Goal: Task Accomplishment & Management: Use online tool/utility

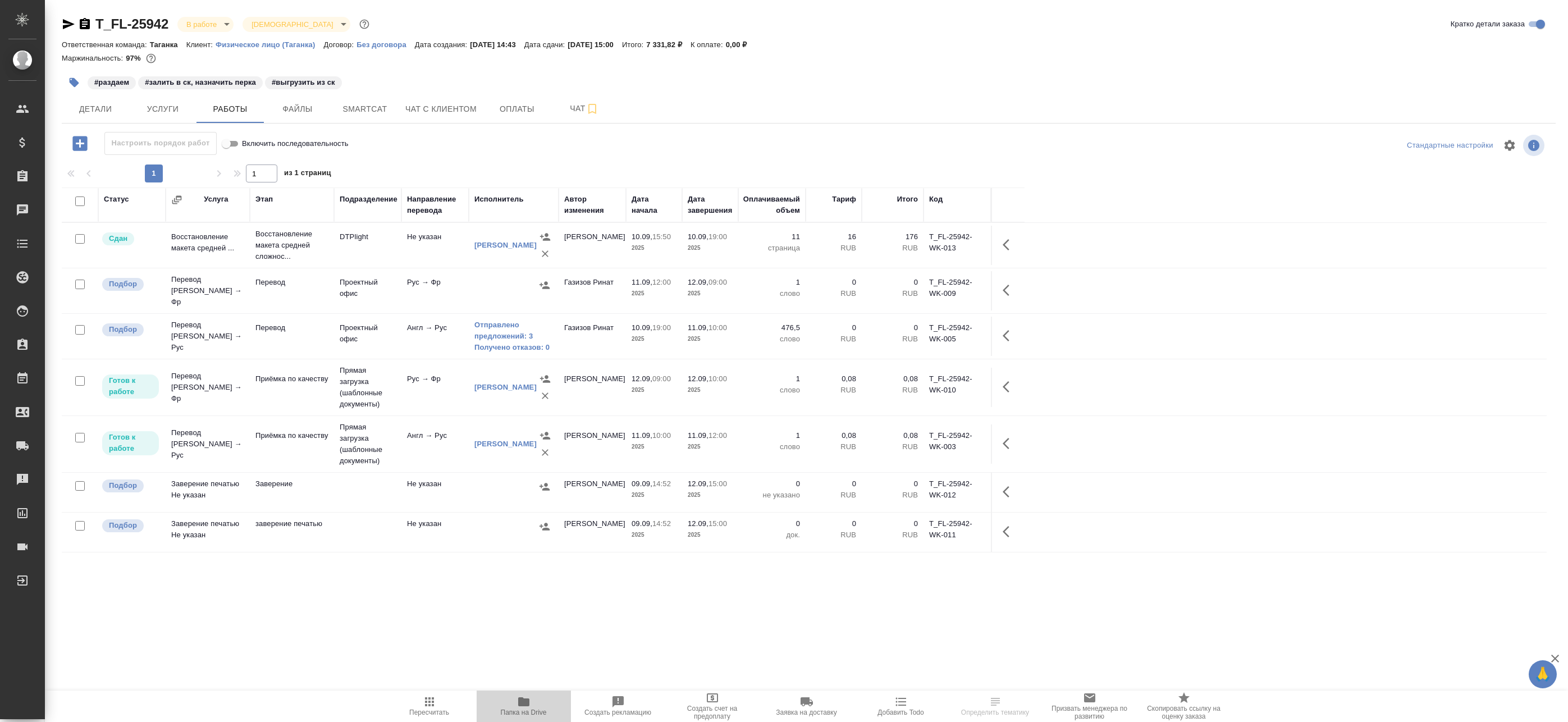
click at [528, 710] on span "Папка на Drive" at bounding box center [524, 712] width 46 height 8
click at [541, 712] on span "Папка на Drive" at bounding box center [524, 712] width 46 height 8
click at [373, 110] on span "Smartcat" at bounding box center [365, 109] width 54 height 14
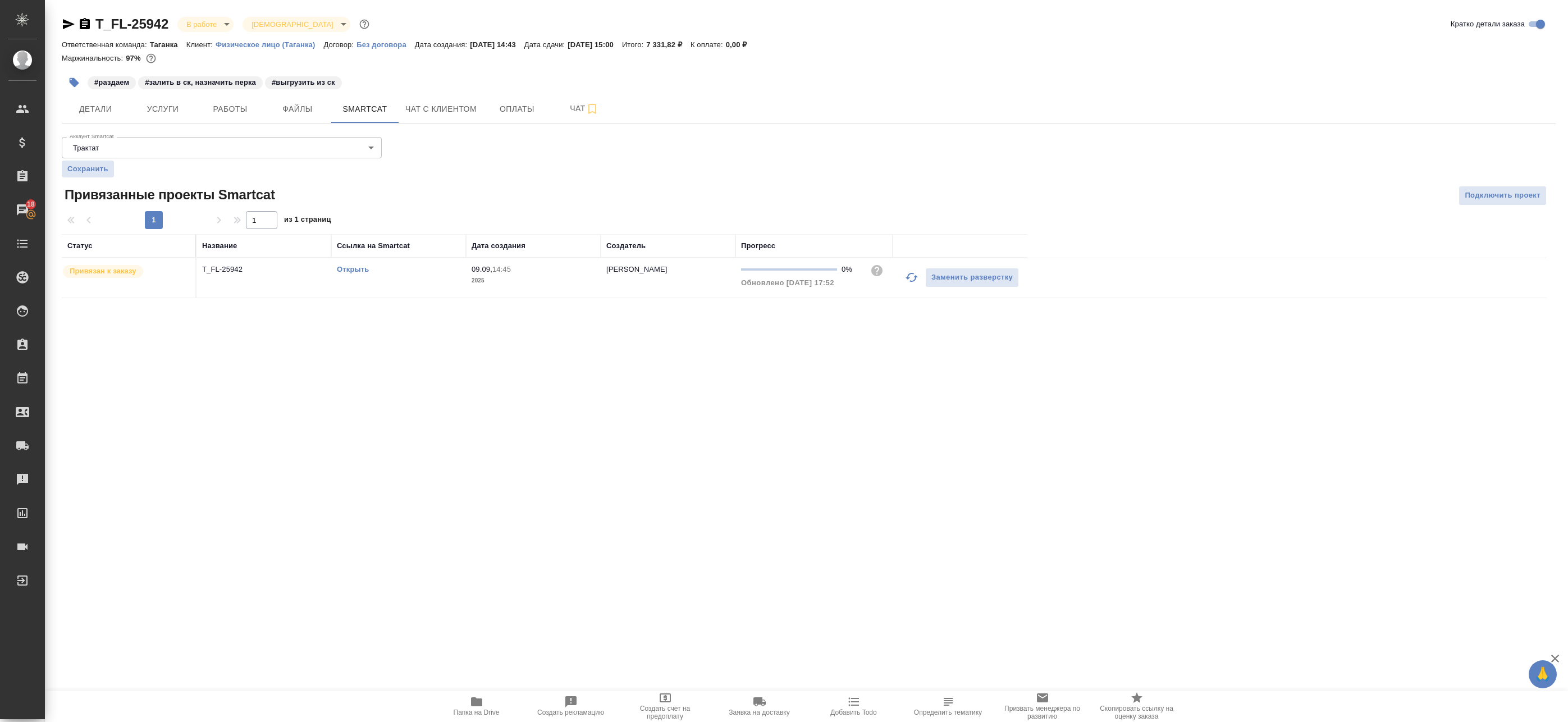
click at [356, 270] on link "Открыть" at bounding box center [353, 269] width 32 height 8
click at [235, 108] on span "Работы" at bounding box center [230, 109] width 54 height 14
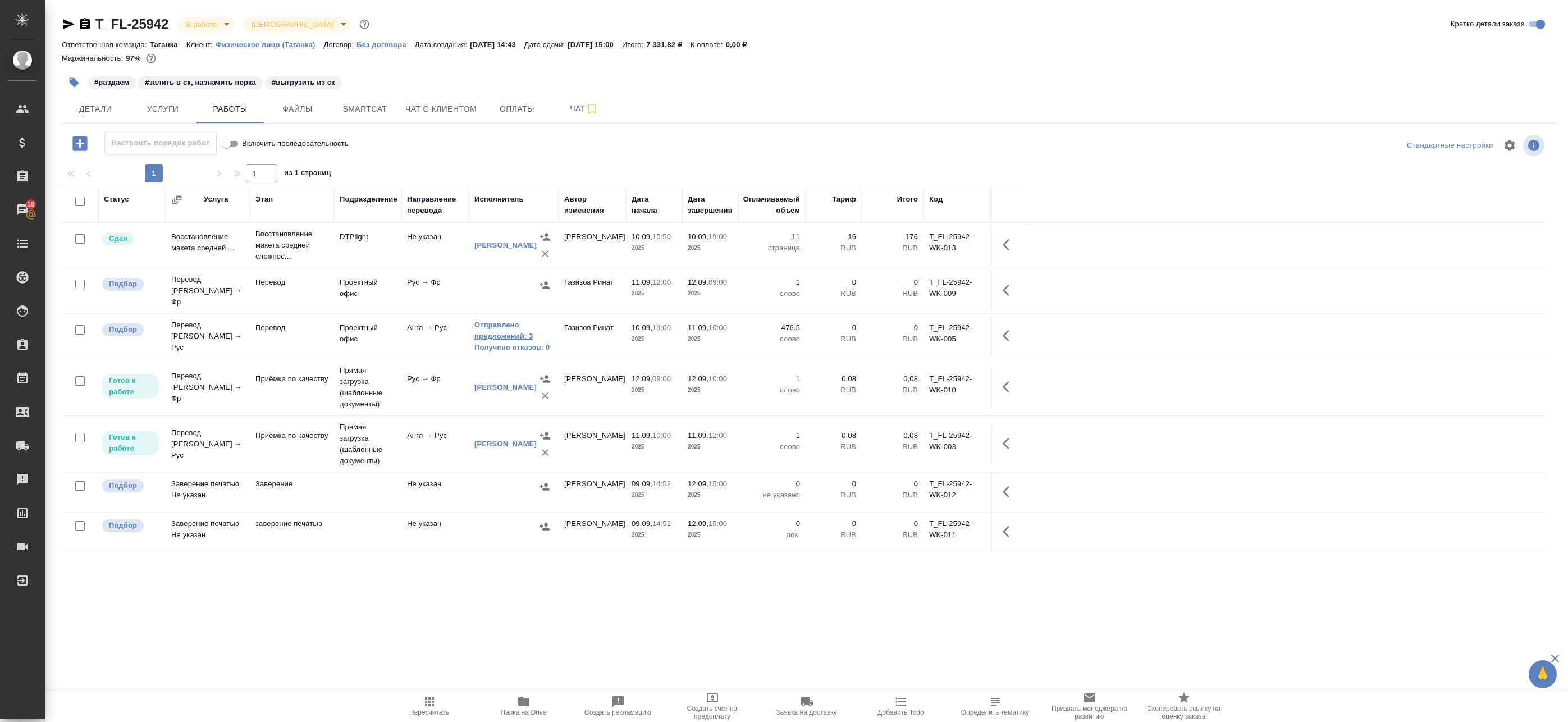
click at [510, 320] on link "Отправлено предложений: 3" at bounding box center [514, 331] width 79 height 22
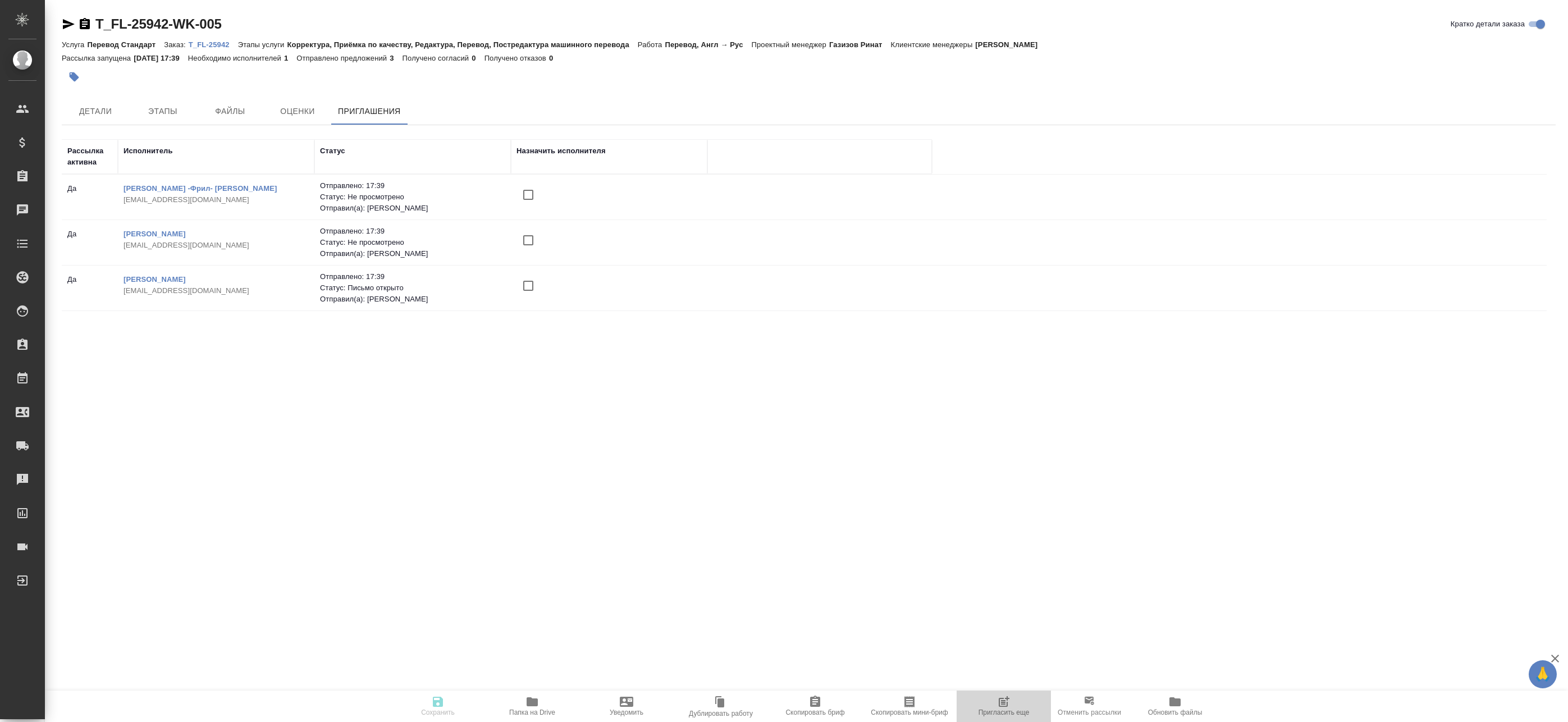
click at [1012, 712] on span "Пригласить еще" at bounding box center [1004, 712] width 51 height 8
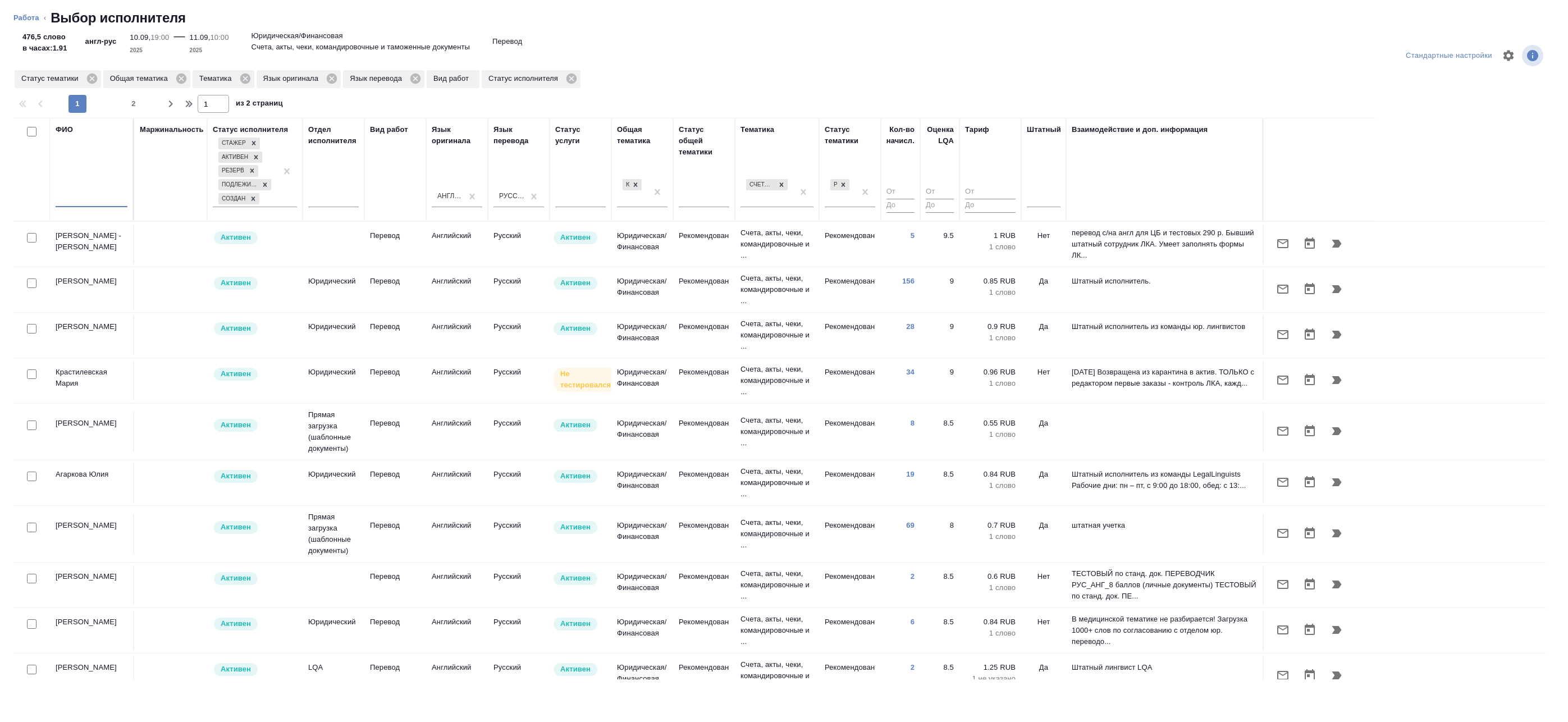
click at [100, 198] on input "text" at bounding box center [91, 200] width 72 height 14
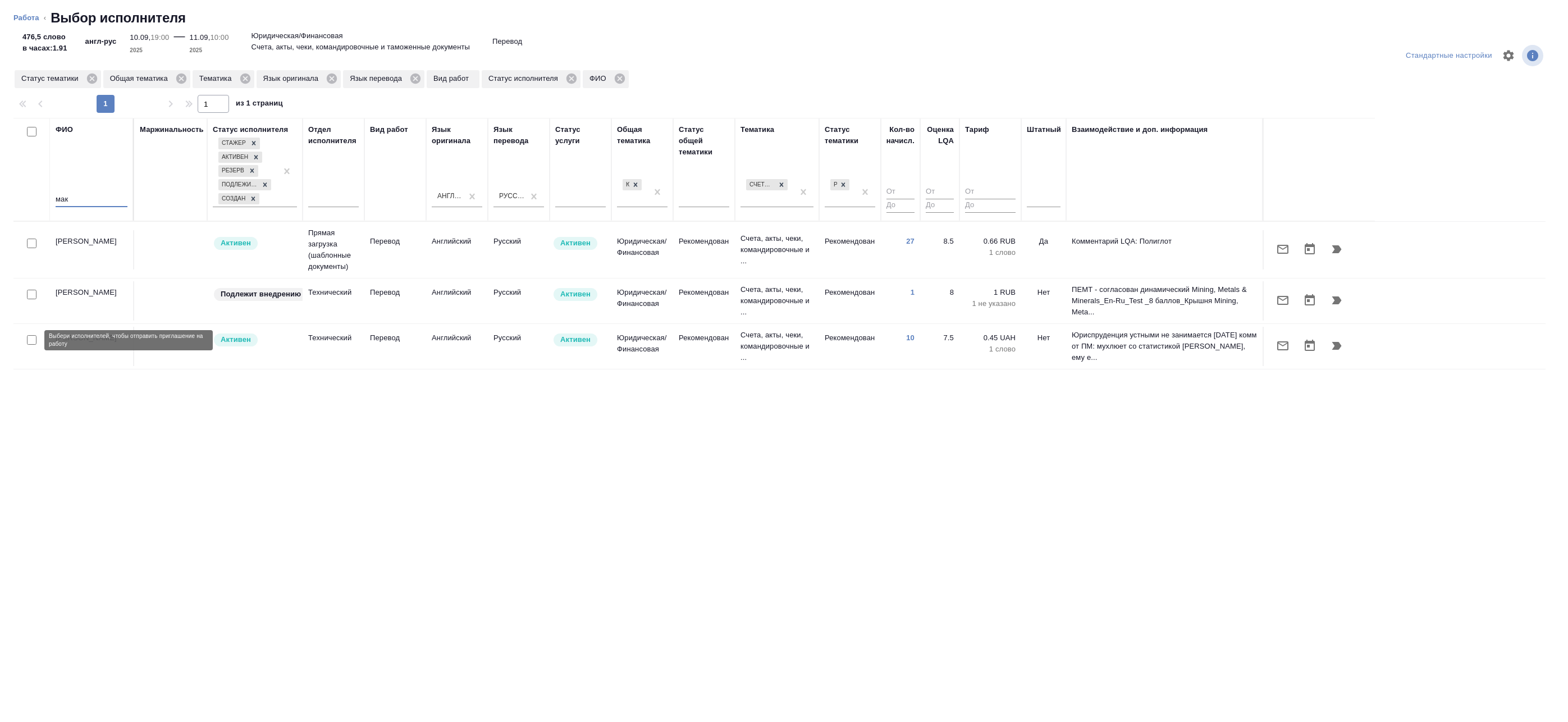
type input "мак"
click at [33, 338] on input "checkbox" at bounding box center [32, 340] width 10 height 10
checkbox input "true"
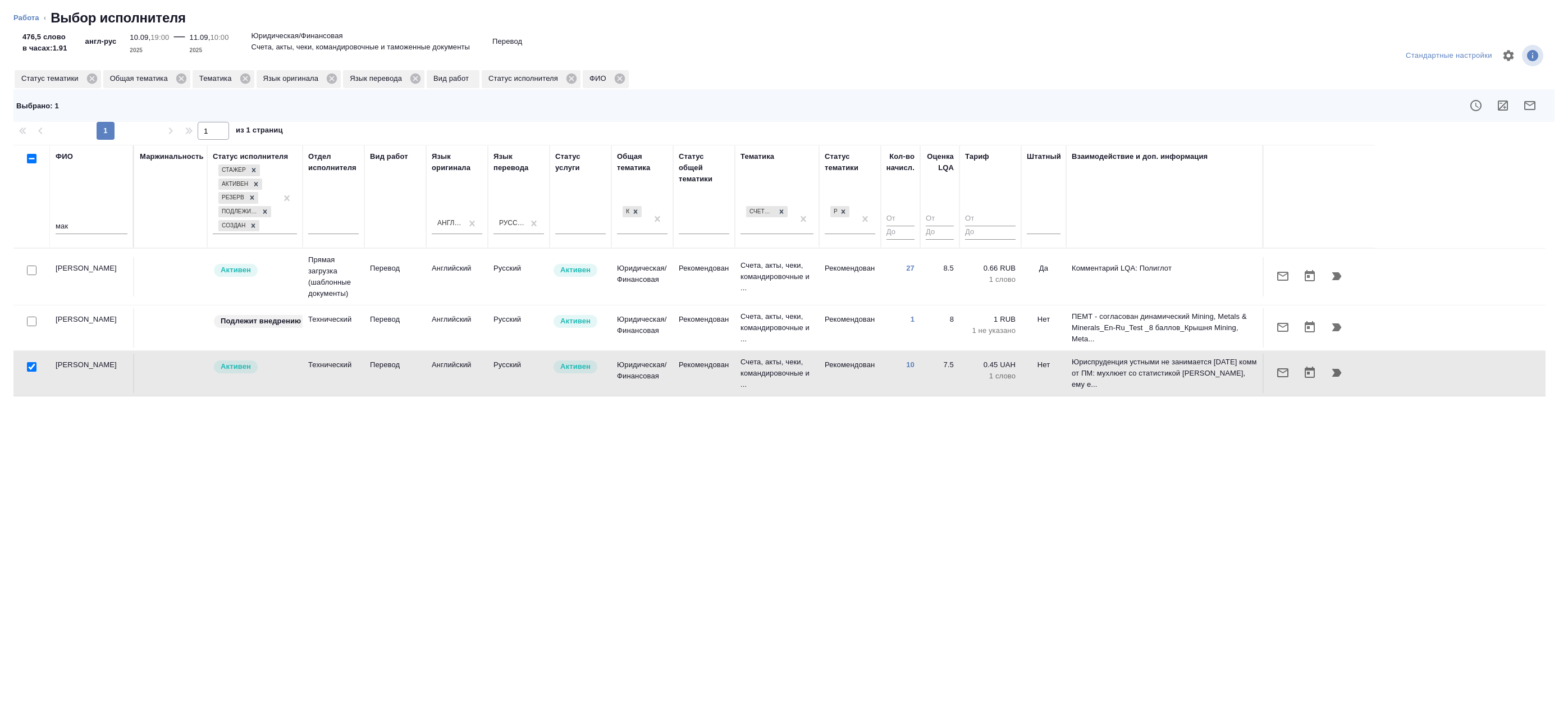
click at [1506, 109] on icon "button" at bounding box center [1502, 105] width 13 height 13
click at [1289, 374] on button "button" at bounding box center [1282, 372] width 27 height 27
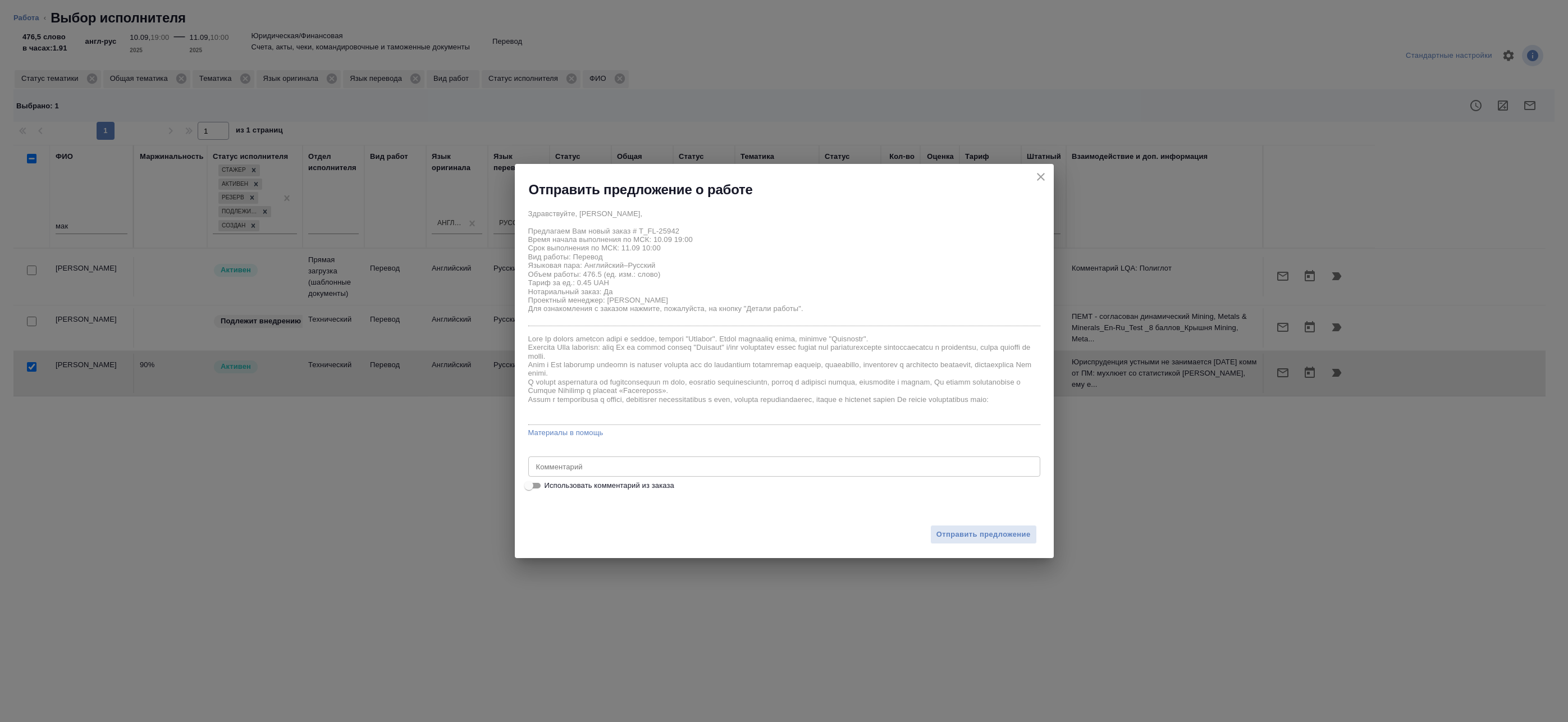
click at [562, 487] on span "Использовать комментарий из заказа" at bounding box center [609, 485] width 129 height 11
click at [549, 487] on input "Использовать комментарий из заказа" at bounding box center [528, 485] width 40 height 13
checkbox input "true"
type textarea "англ-франц под ЗПК"
click at [1038, 181] on icon "close" at bounding box center [1040, 176] width 13 height 13
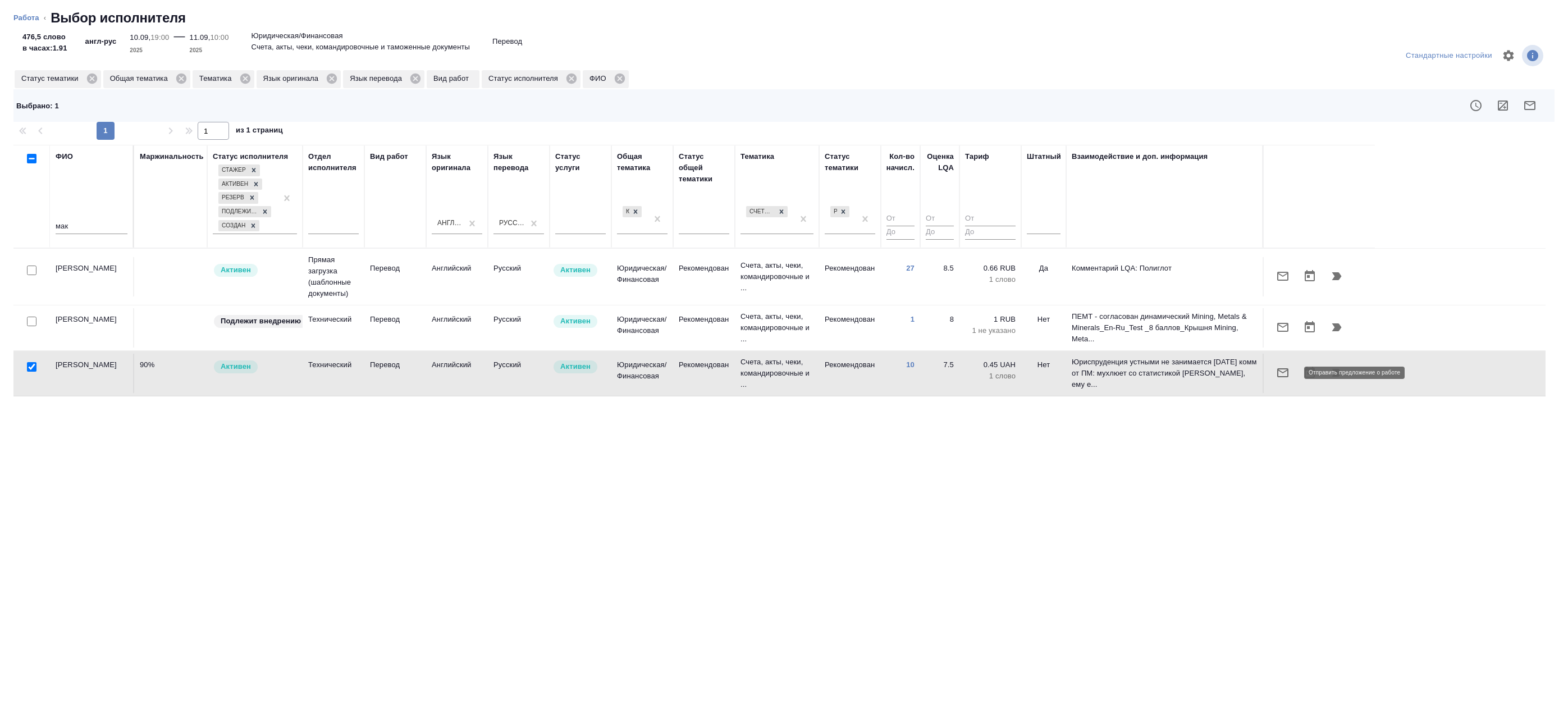
click at [1291, 371] on button "button" at bounding box center [1282, 372] width 27 height 27
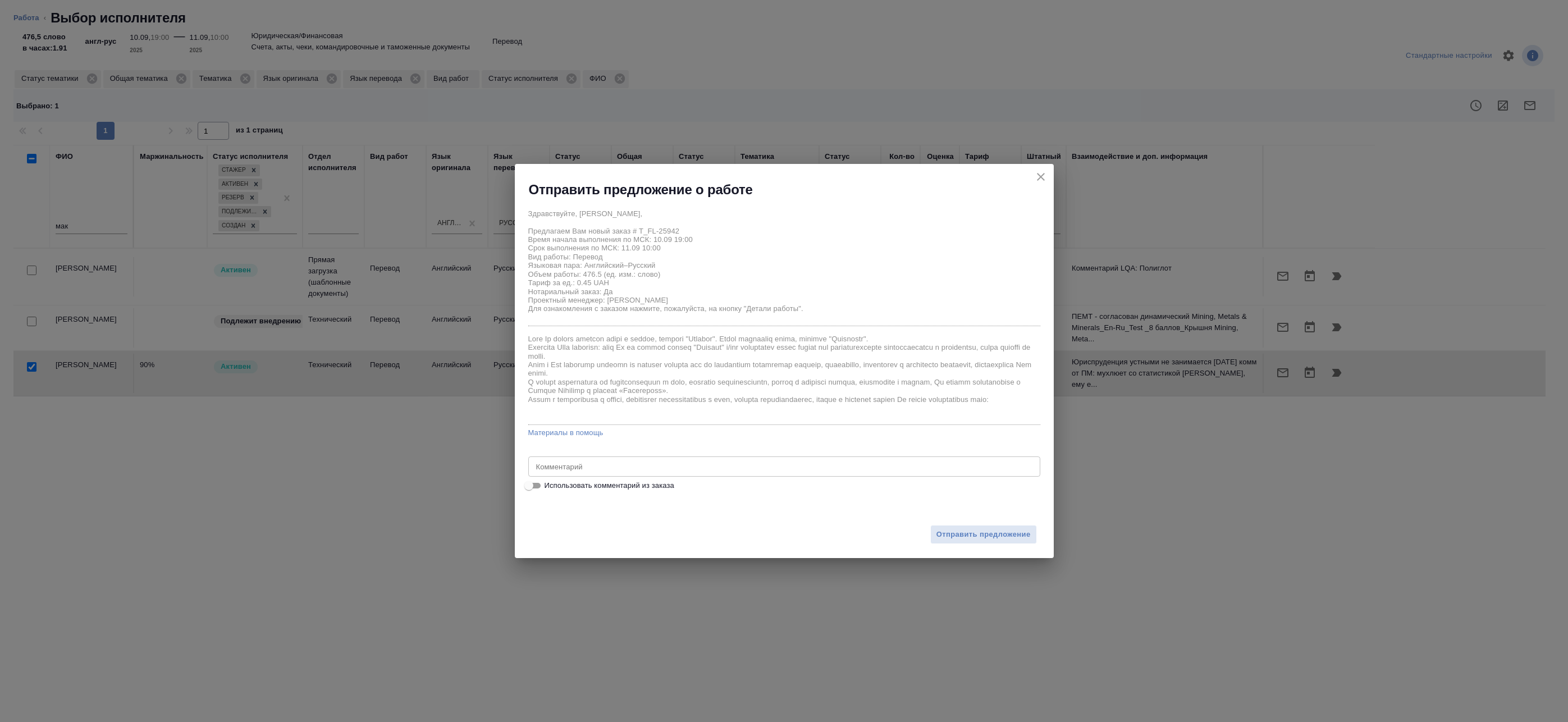
click at [642, 485] on span "Использовать комментарий из заказа" at bounding box center [609, 485] width 129 height 11
click at [549, 485] on input "Использовать комментарий из заказа" at bounding box center [528, 485] width 40 height 13
checkbox input "true"
type textarea "англ-франц под ЗПК"
drag, startPoint x: 661, startPoint y: 470, endPoint x: 365, endPoint y: 445, distance: 297.1
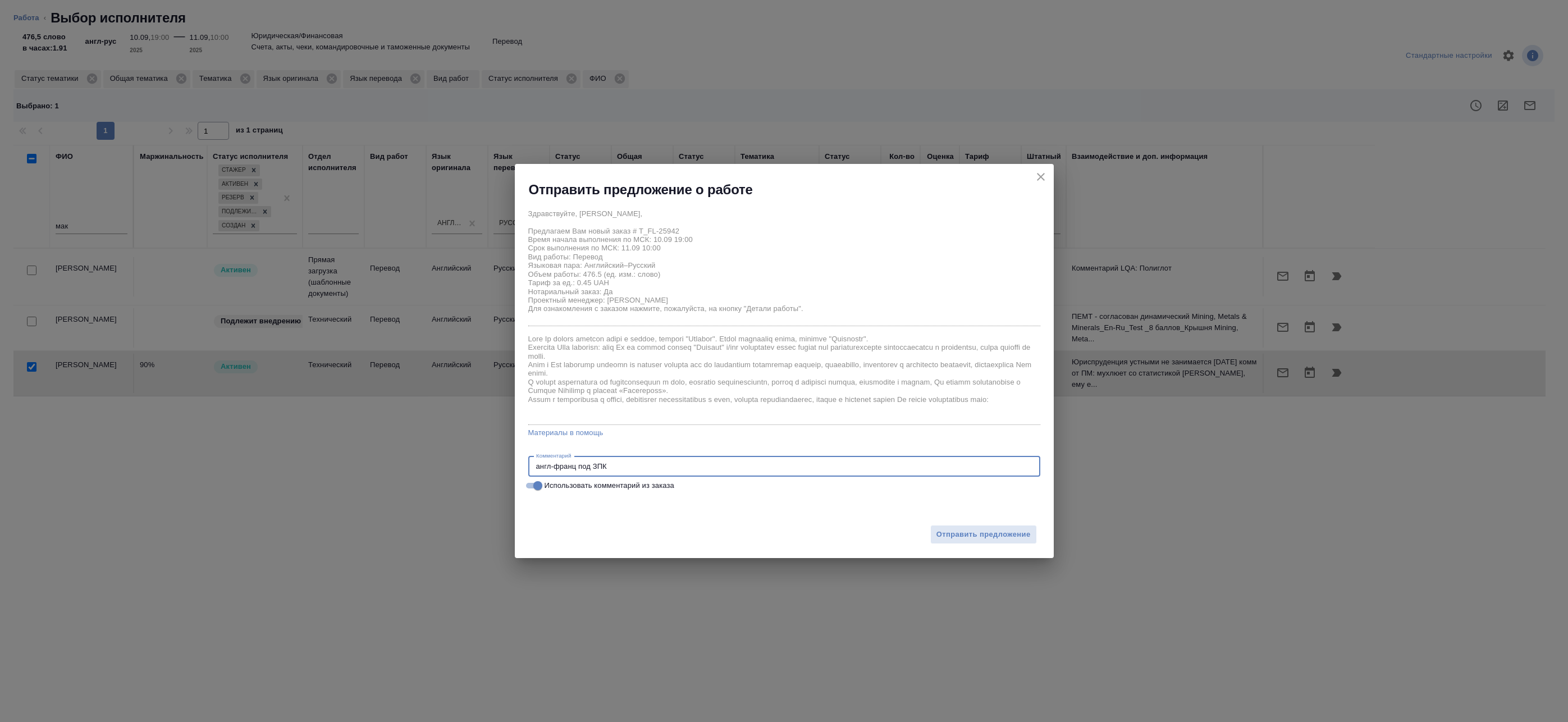
click at [346, 454] on div "Отправить предложение о работе Здравствуйте, Андрей, Предлагаем Вам новый заказ…" at bounding box center [784, 361] width 1568 height 722
click at [941, 538] on span "Отправить предложение" at bounding box center [984, 535] width 94 height 13
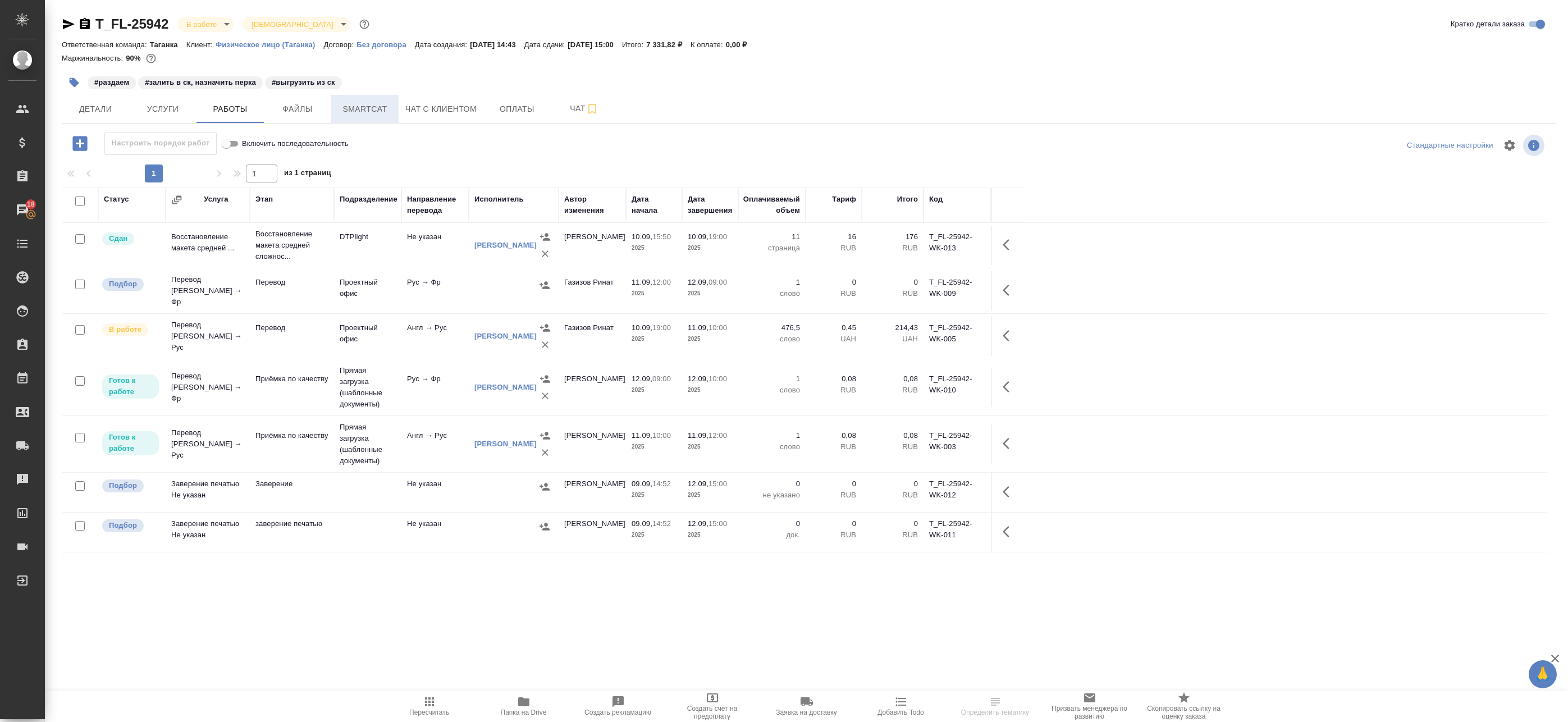
click at [360, 109] on span "Smartcat" at bounding box center [365, 109] width 54 height 14
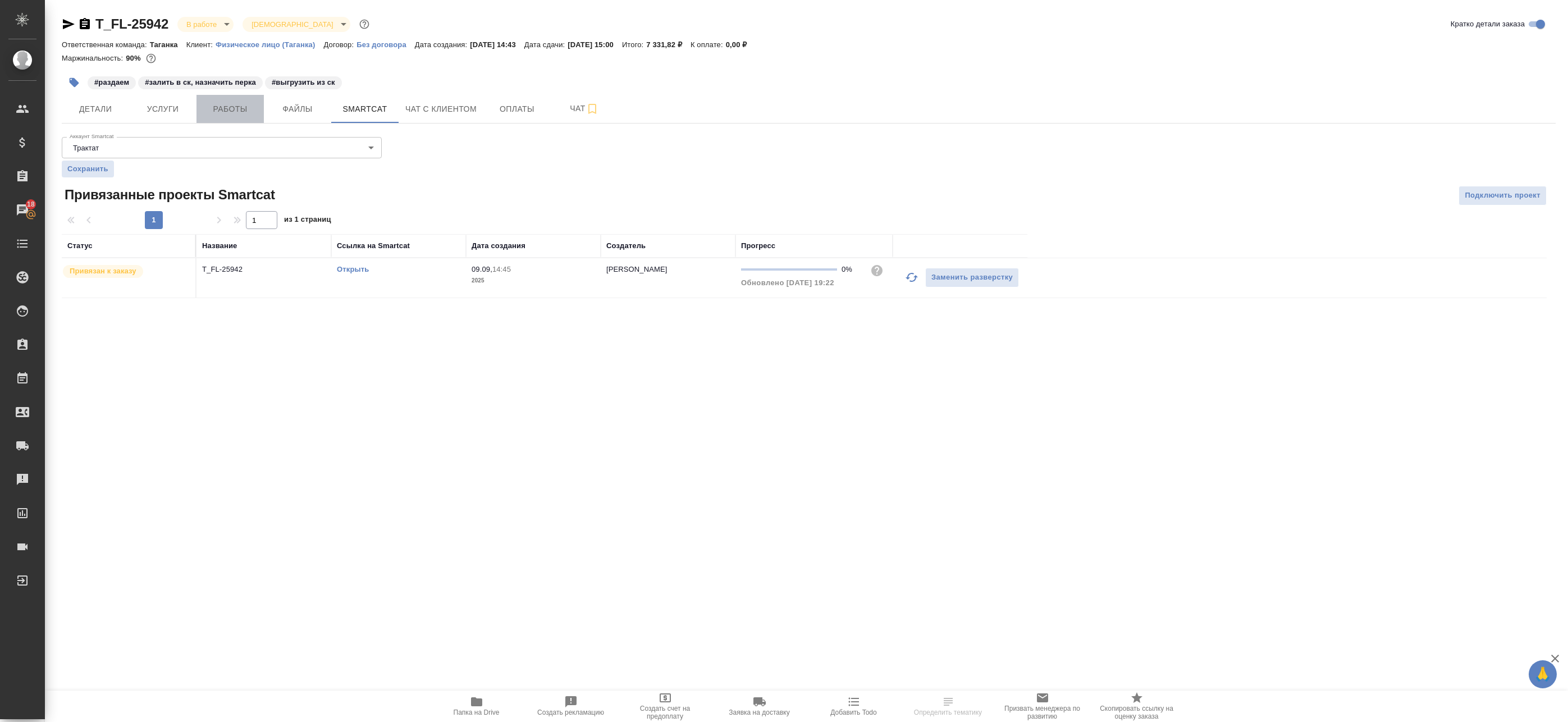
click at [210, 110] on span "Работы" at bounding box center [230, 109] width 54 height 14
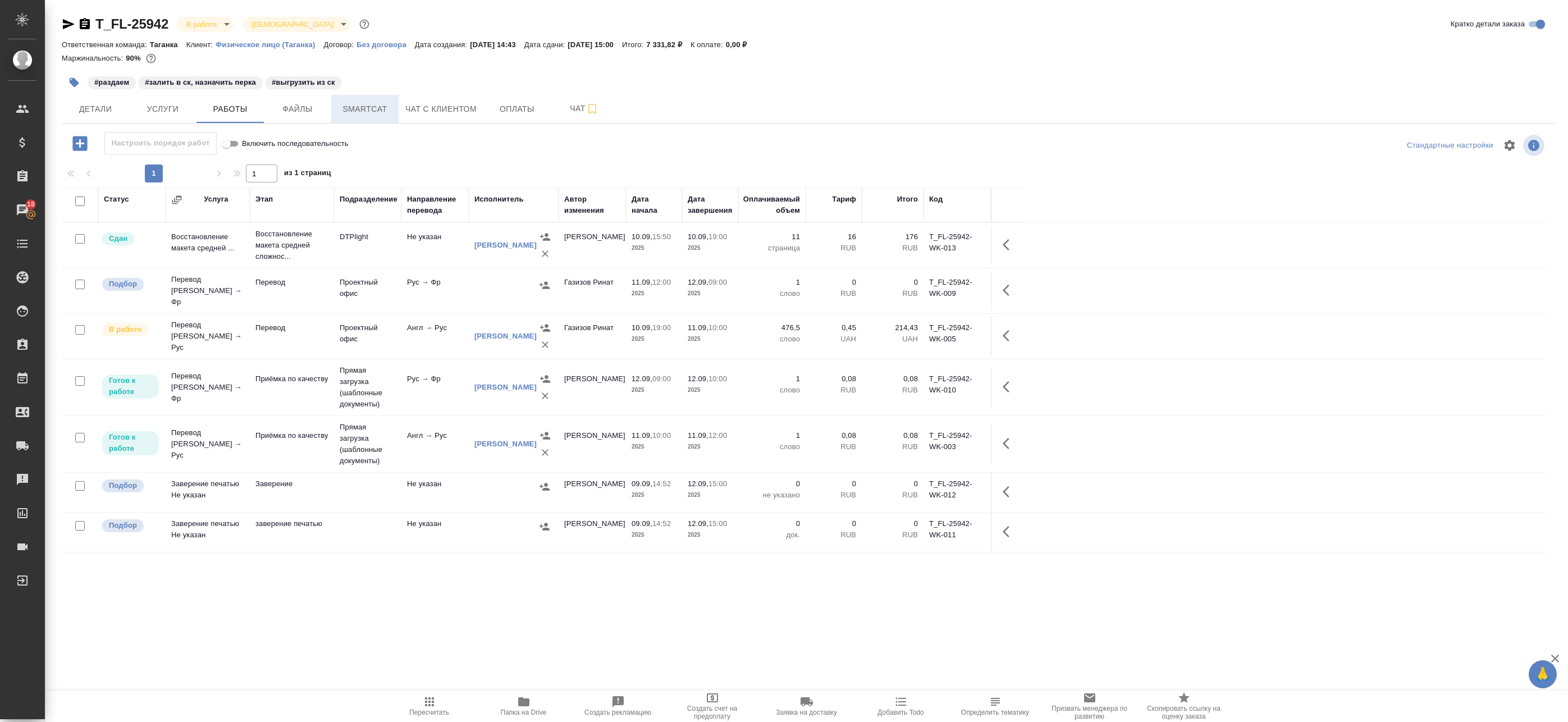
click at [382, 103] on span "Smartcat" at bounding box center [365, 109] width 54 height 14
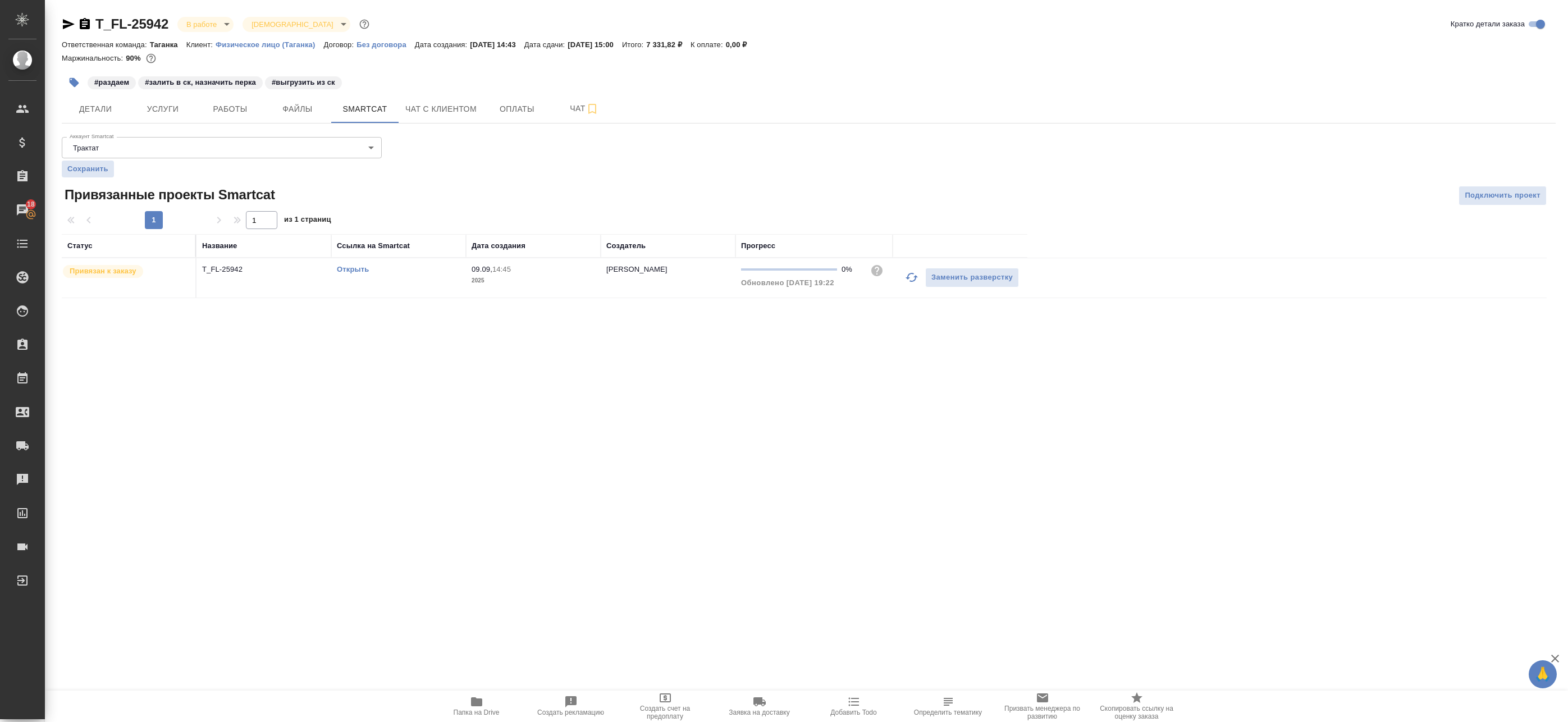
click at [297, 285] on td "T_FL-25942" at bounding box center [264, 277] width 135 height 39
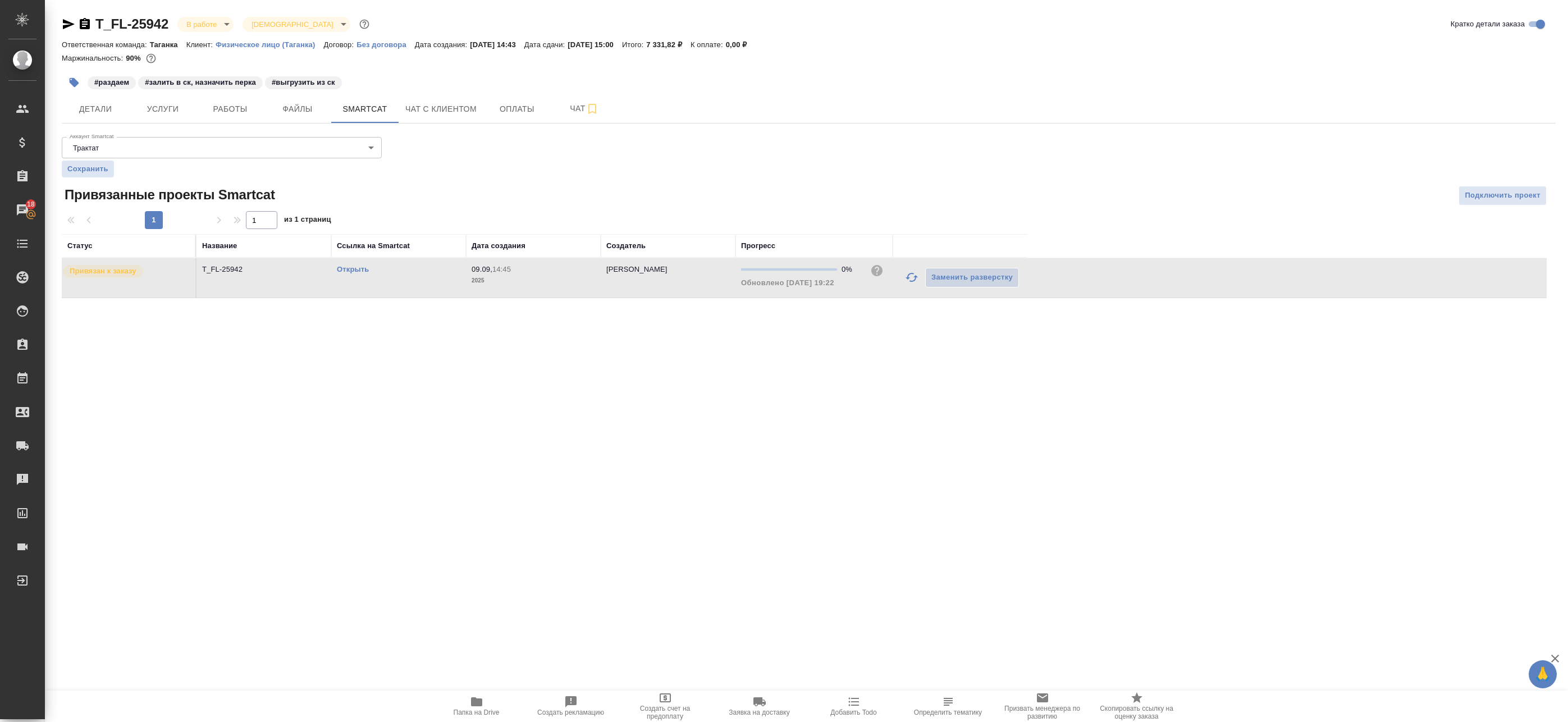
click at [297, 285] on td "T_FL-25942" at bounding box center [264, 277] width 135 height 39
click at [223, 115] on span "Работы" at bounding box center [230, 109] width 54 height 14
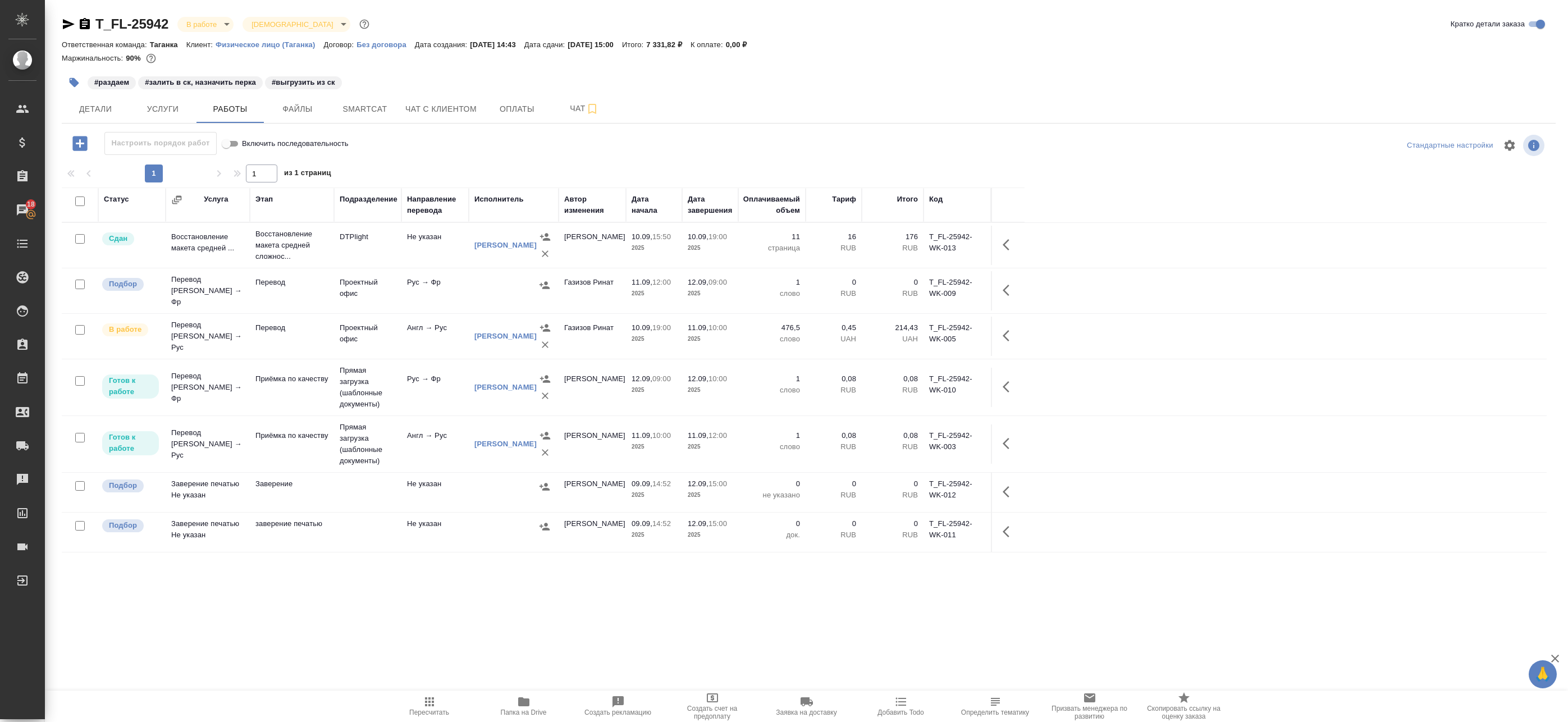
click at [79, 325] on input "checkbox" at bounding box center [80, 330] width 10 height 10
checkbox input "true"
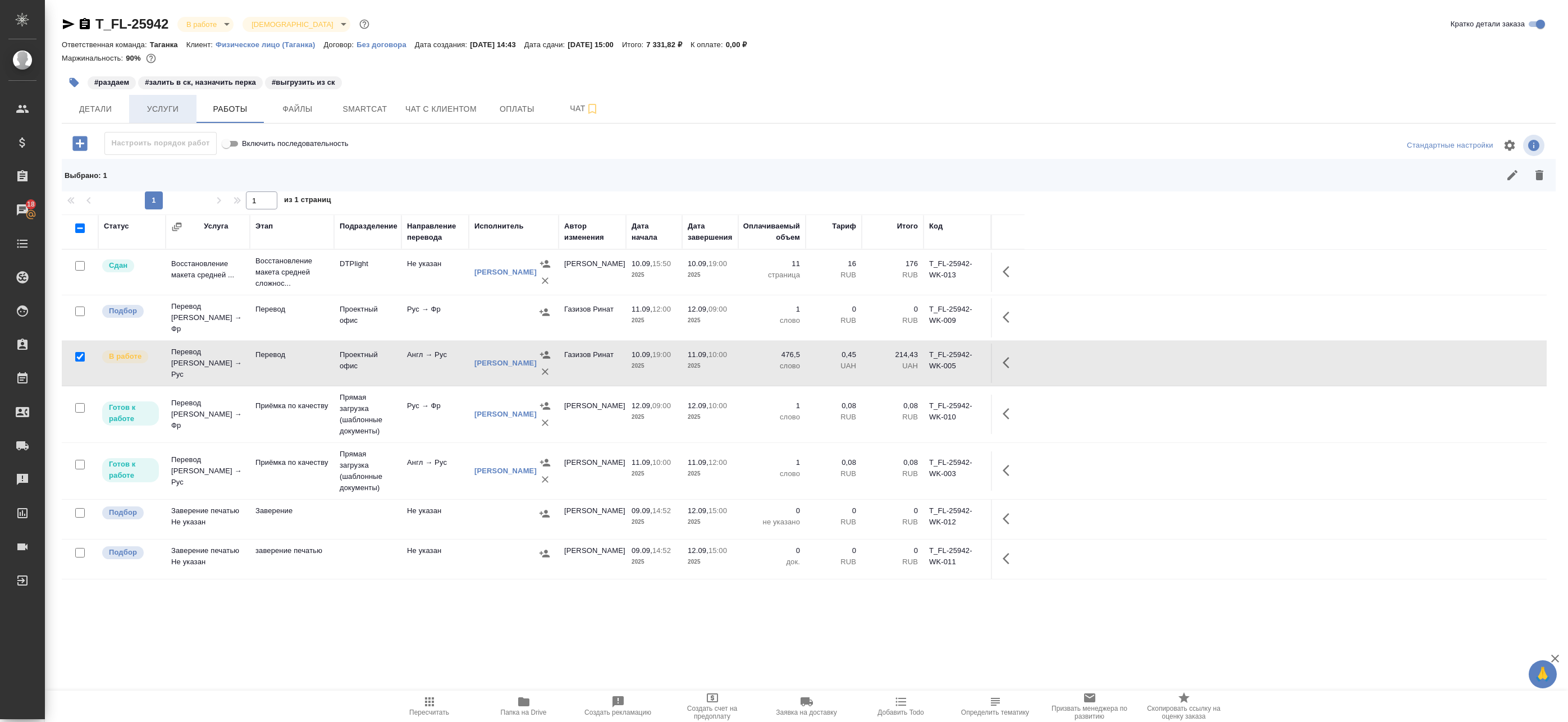
click at [175, 113] on span "Услуги" at bounding box center [163, 109] width 54 height 14
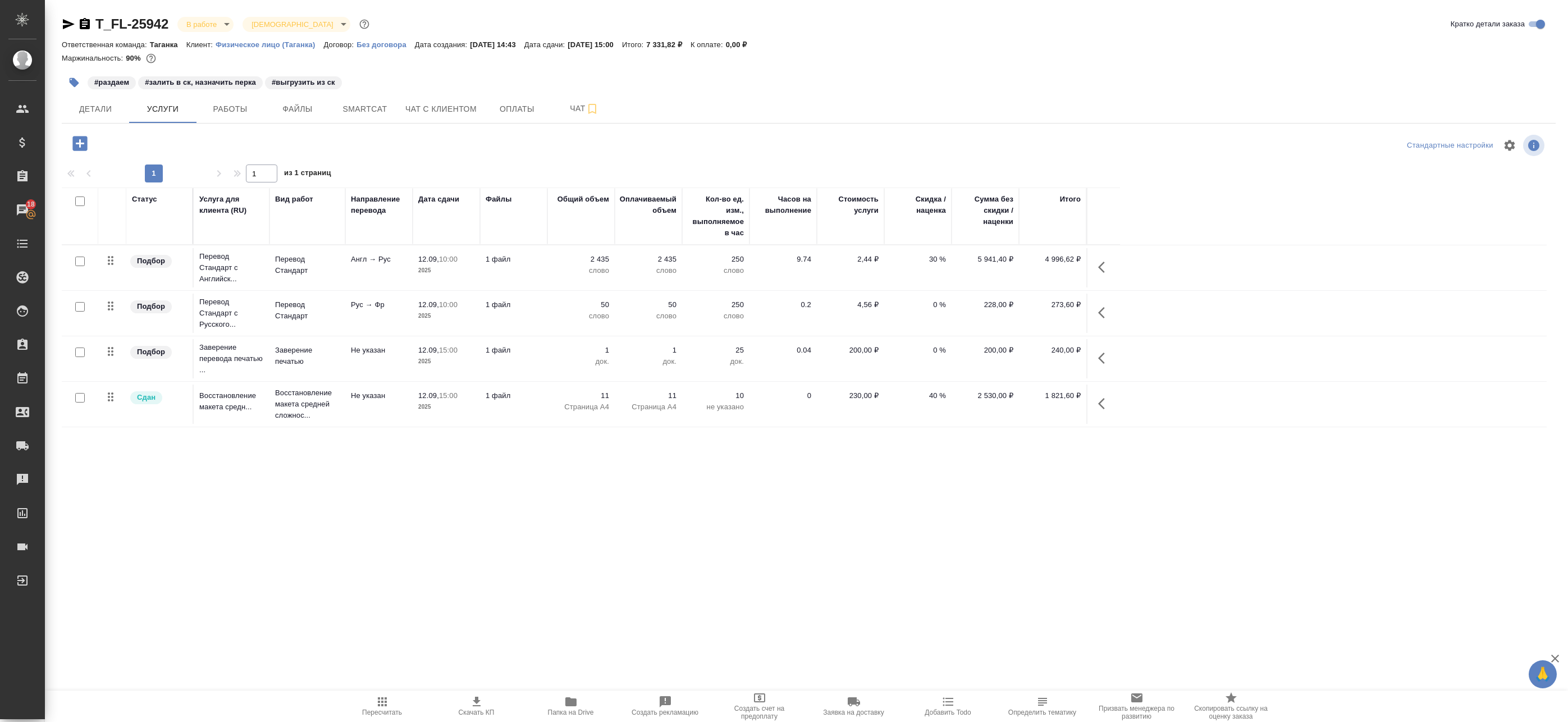
click at [79, 262] on input "checkbox" at bounding box center [80, 261] width 10 height 10
checkbox input "true"
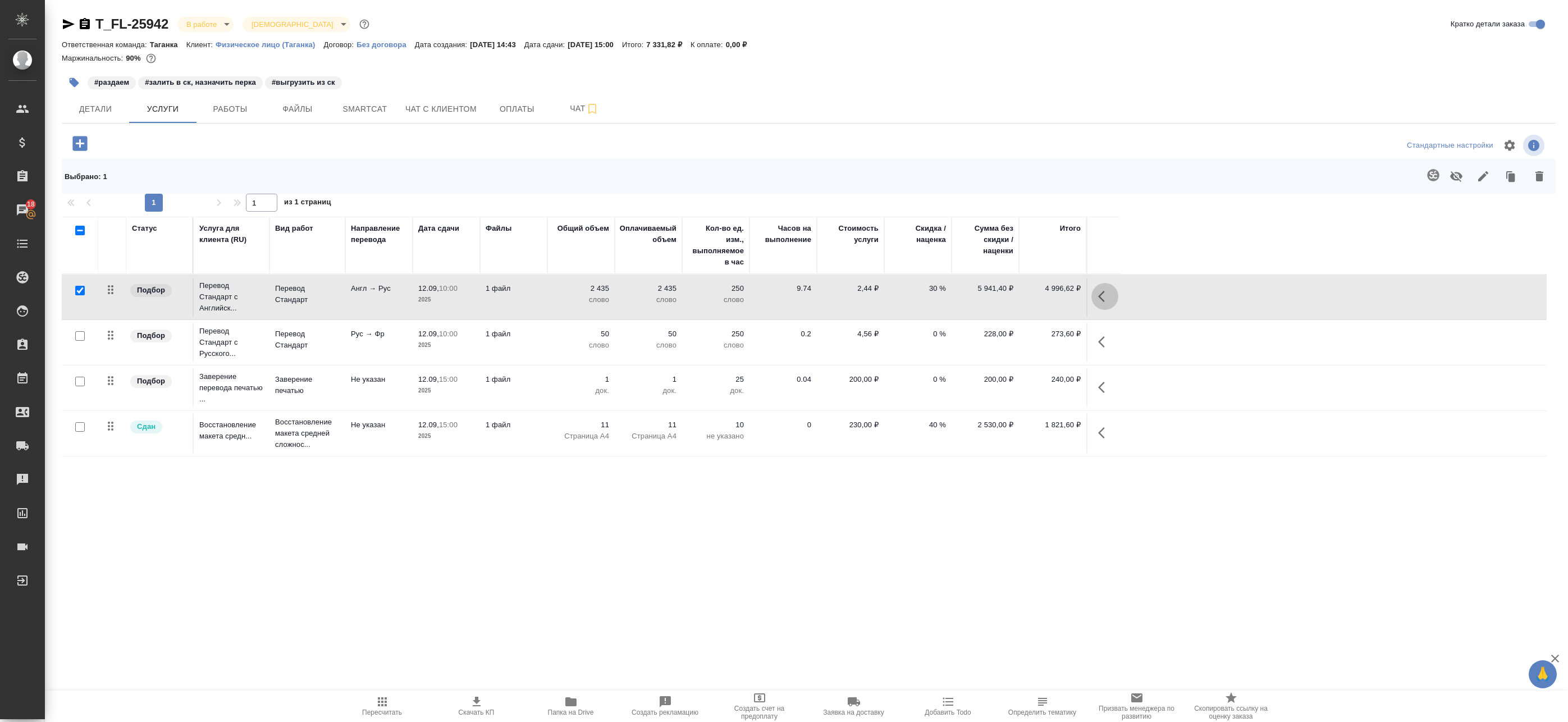
click at [1107, 302] on button "button" at bounding box center [1105, 296] width 27 height 27
click at [993, 297] on icon "button" at bounding box center [995, 296] width 13 height 13
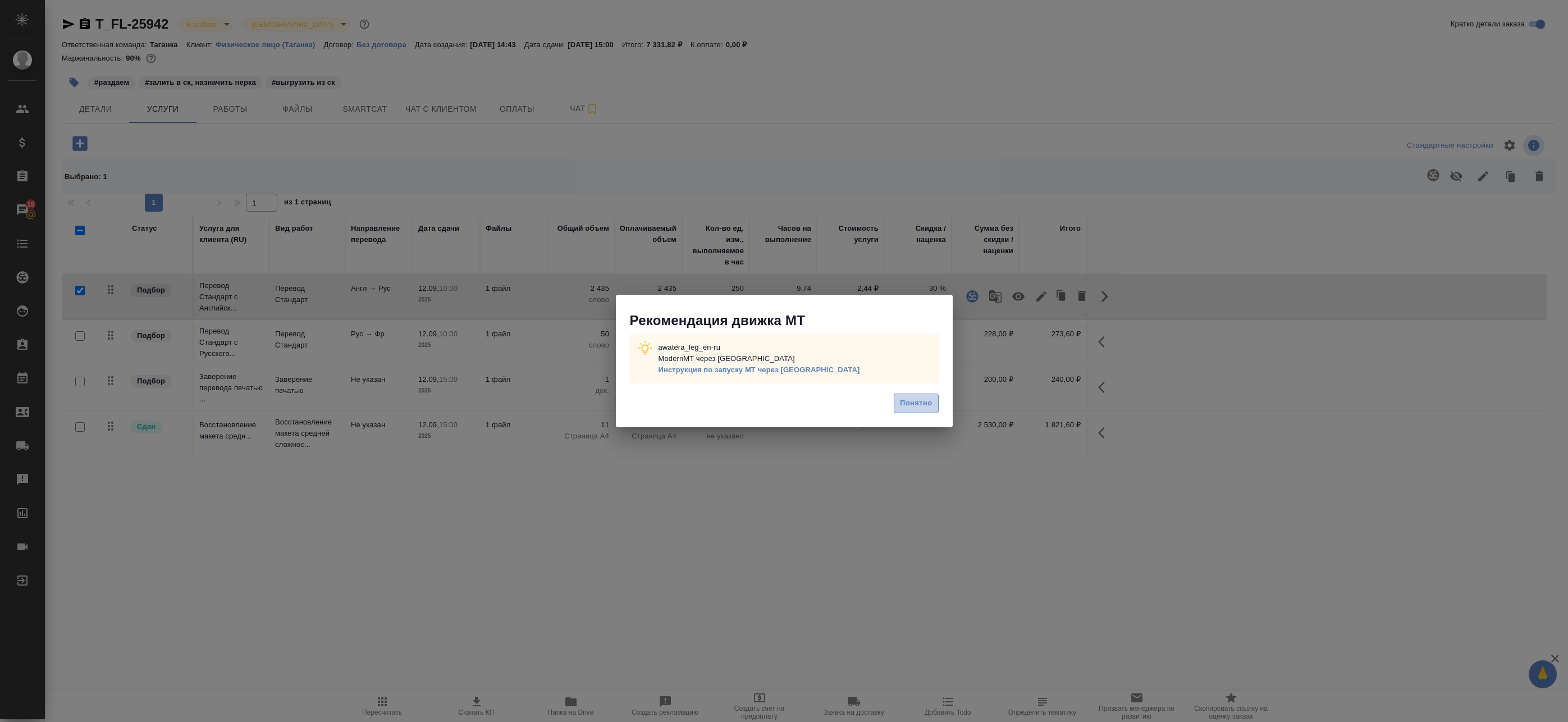
click at [925, 409] on span "Понятно" at bounding box center [916, 403] width 32 height 13
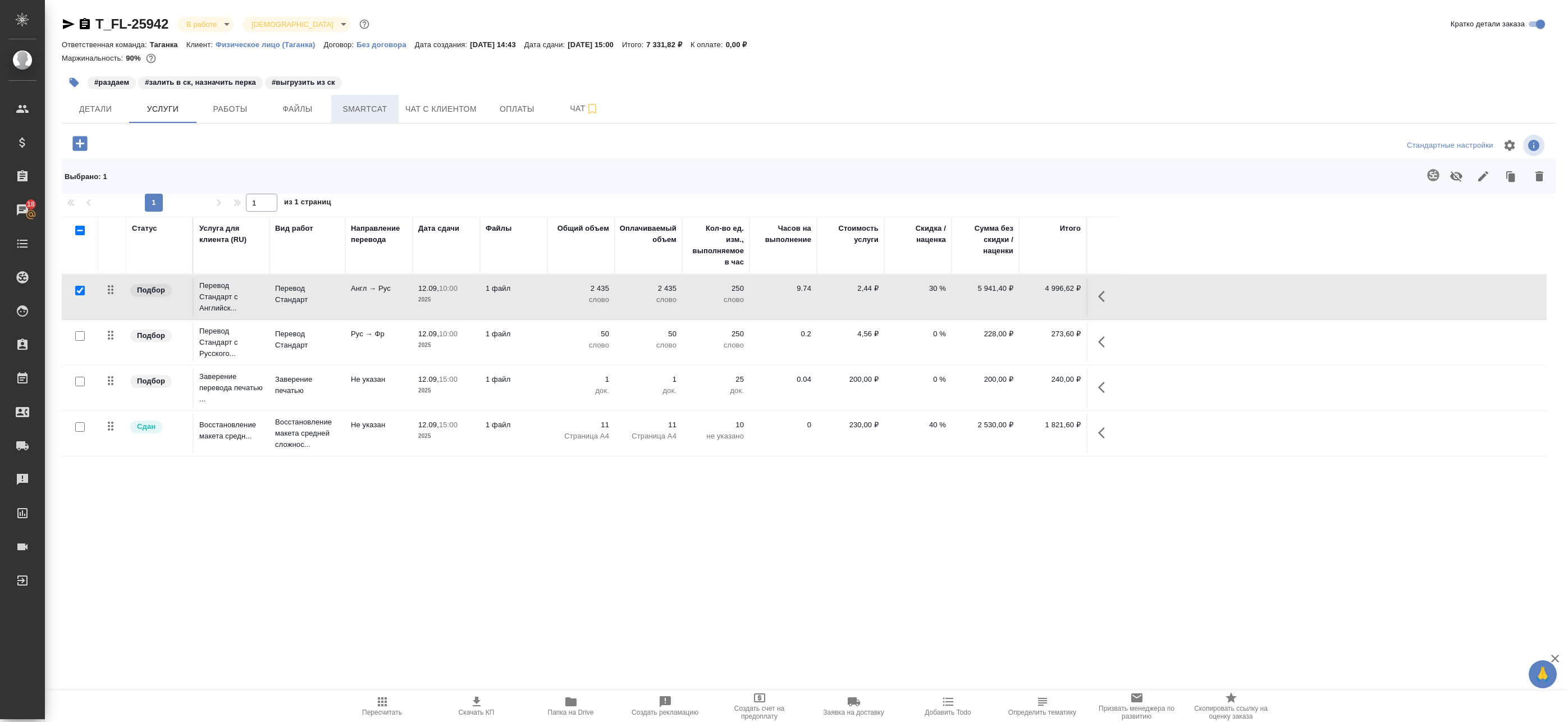
click at [391, 109] on span "Smartcat" at bounding box center [365, 109] width 54 height 14
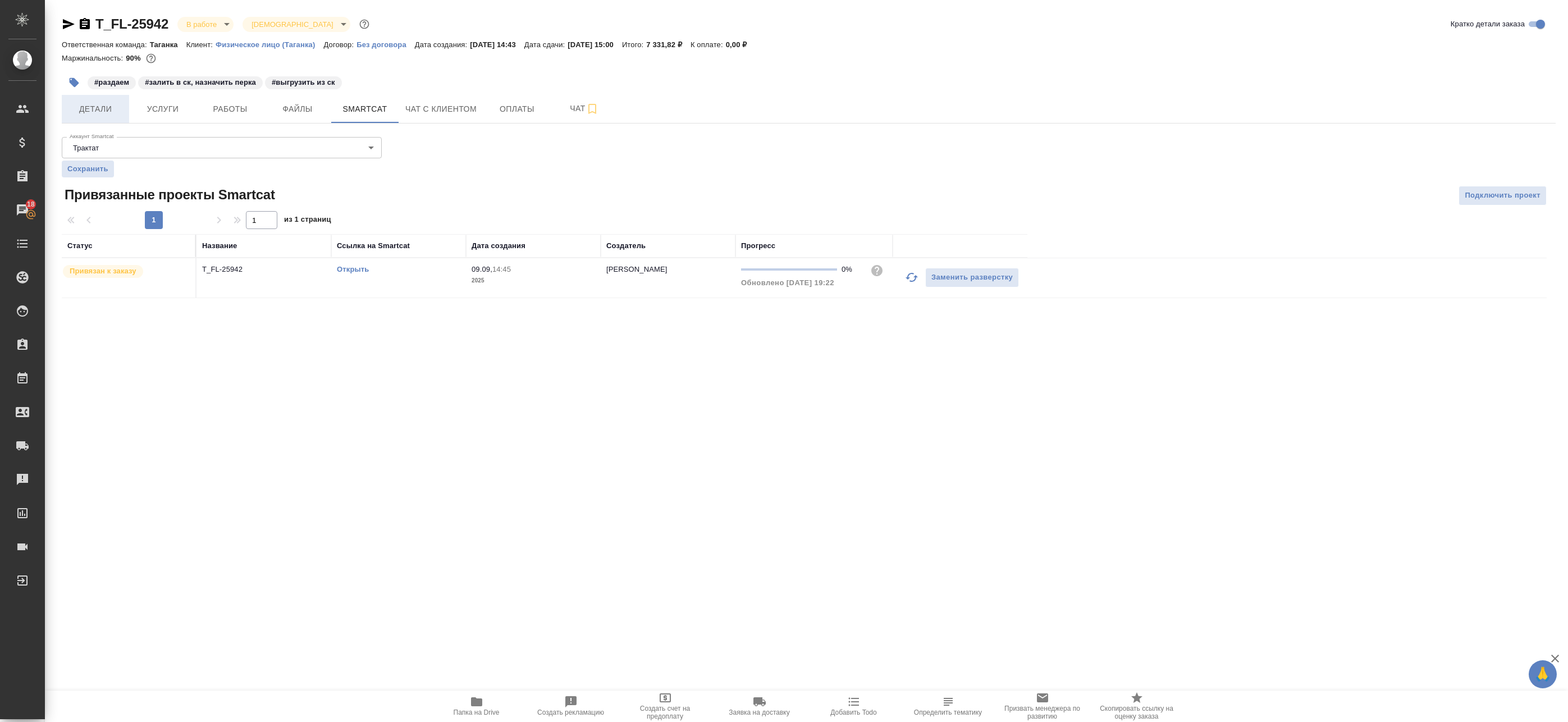
click at [104, 97] on button "Детали" at bounding box center [95, 109] width 67 height 28
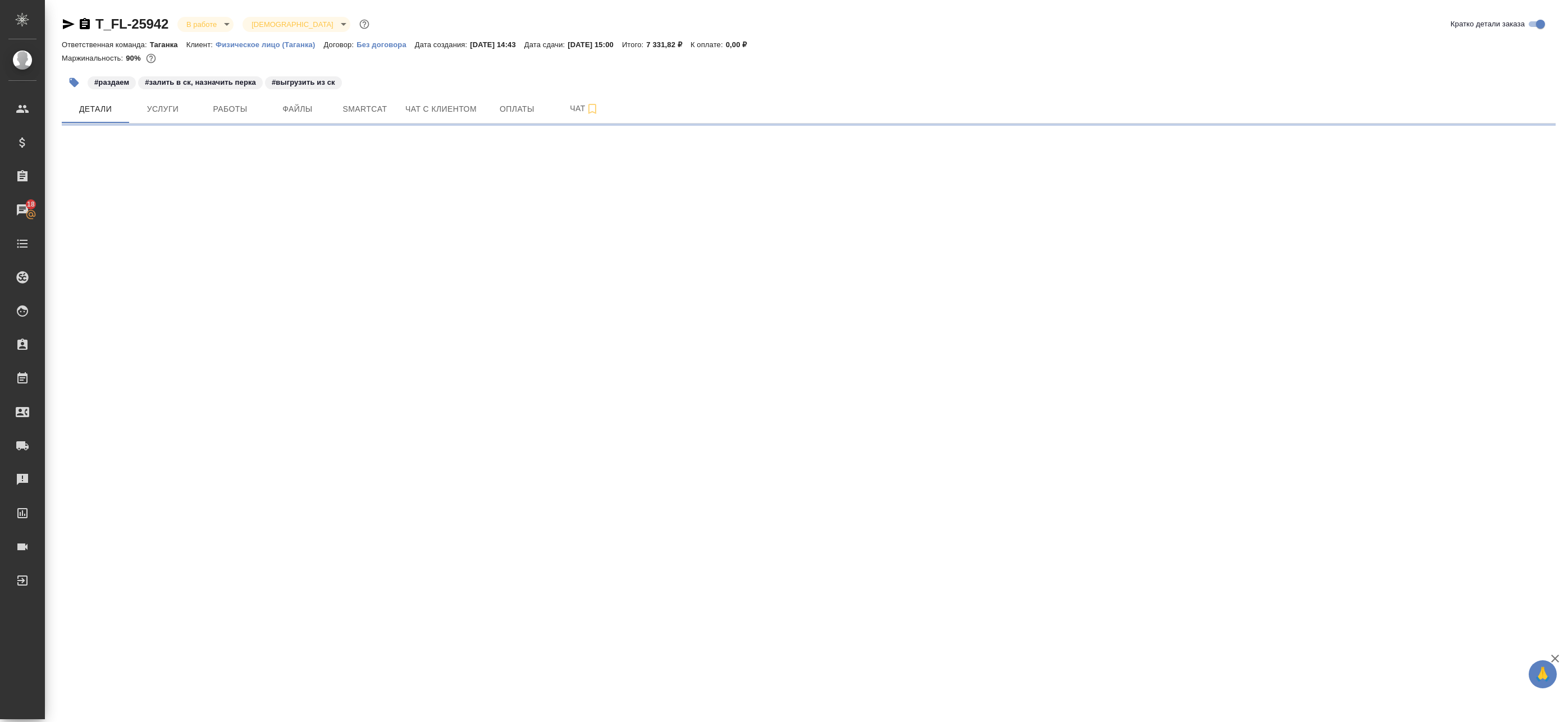
select select "RU"
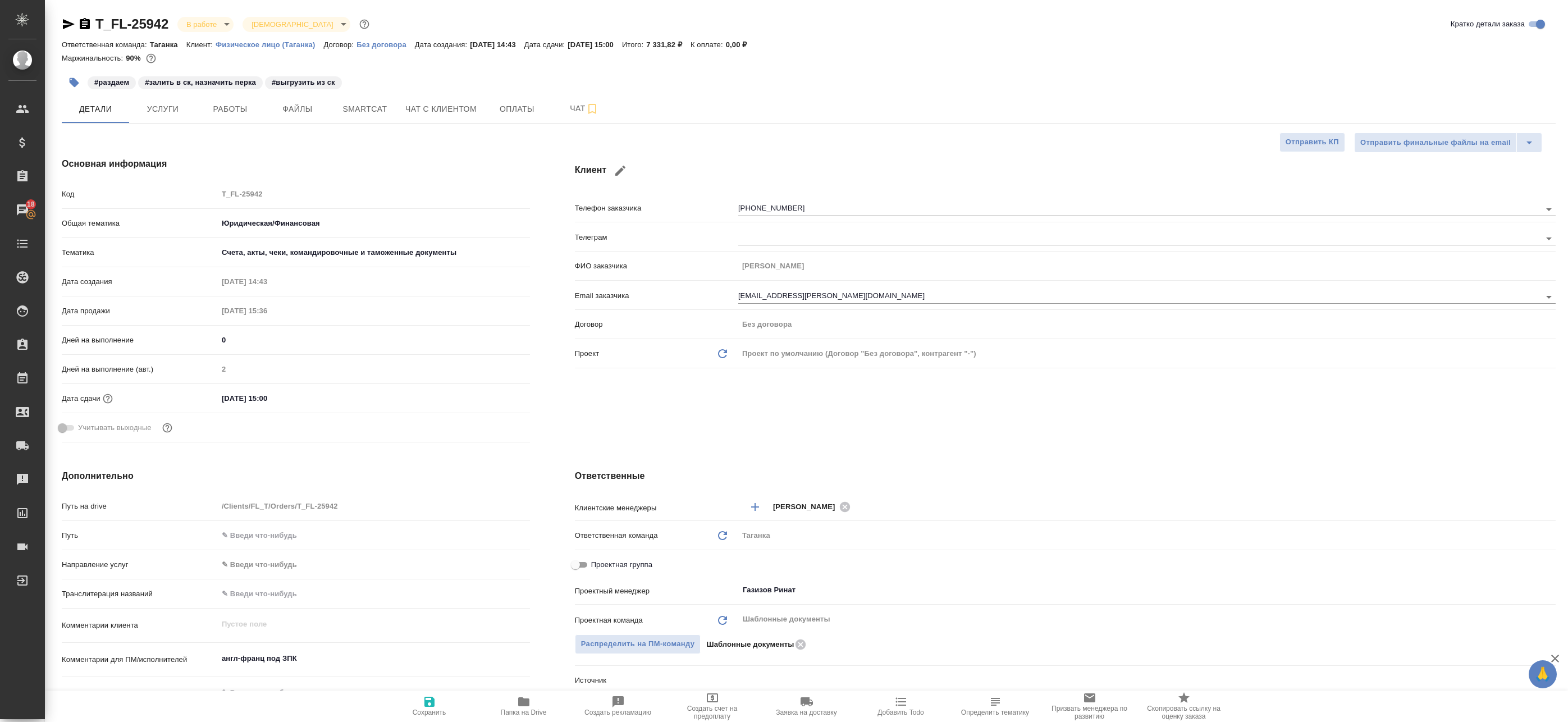
type textarea "x"
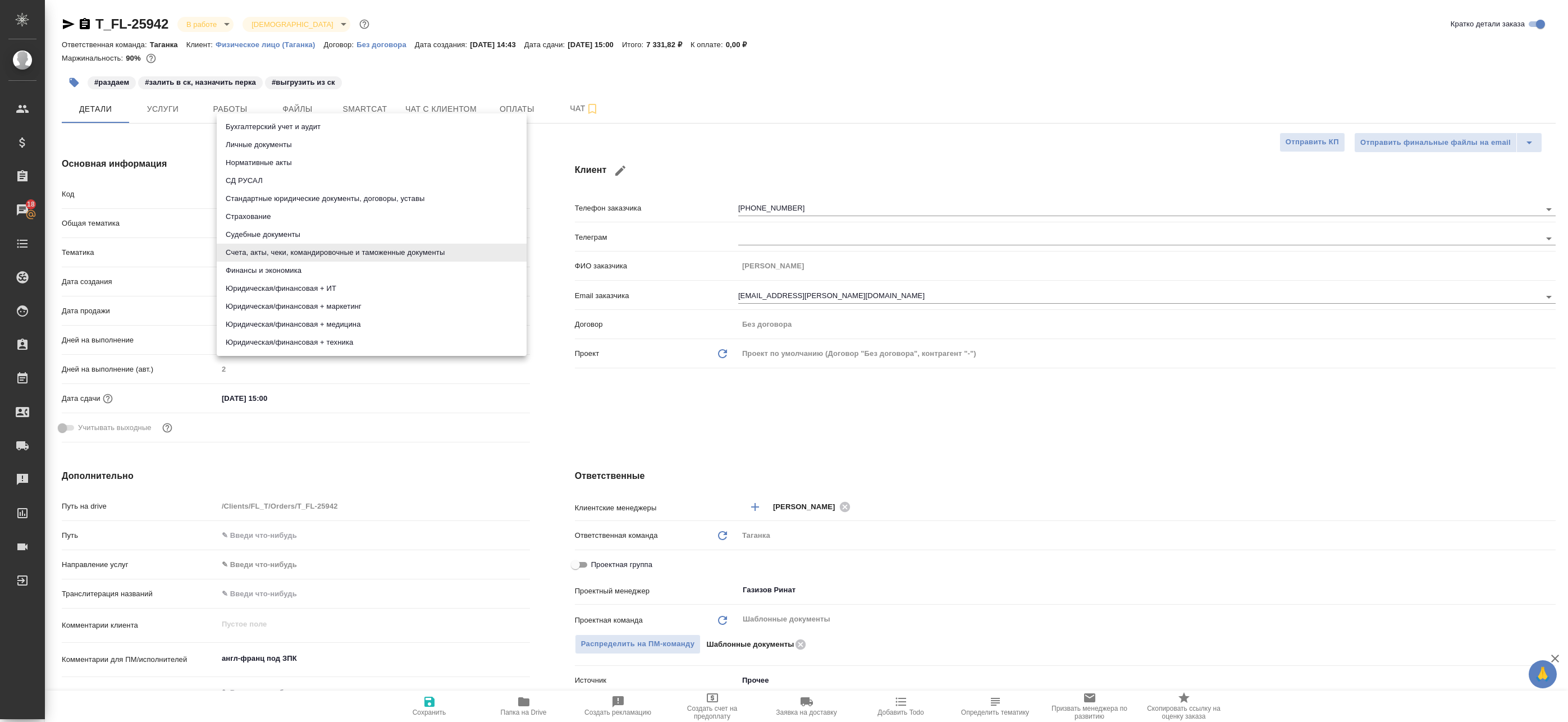
click at [270, 250] on body "🙏 .cls-1 fill:#fff; AWATERA Badanyan Artak Клиенты Спецификации Заказы 18 Чаты …" at bounding box center [784, 361] width 1568 height 722
click at [280, 198] on li "Стандартные юридические документы, договоры, уставы" at bounding box center [371, 198] width 310 height 18
type input "5f647205b73bc97568ca66bf"
type textarea "x"
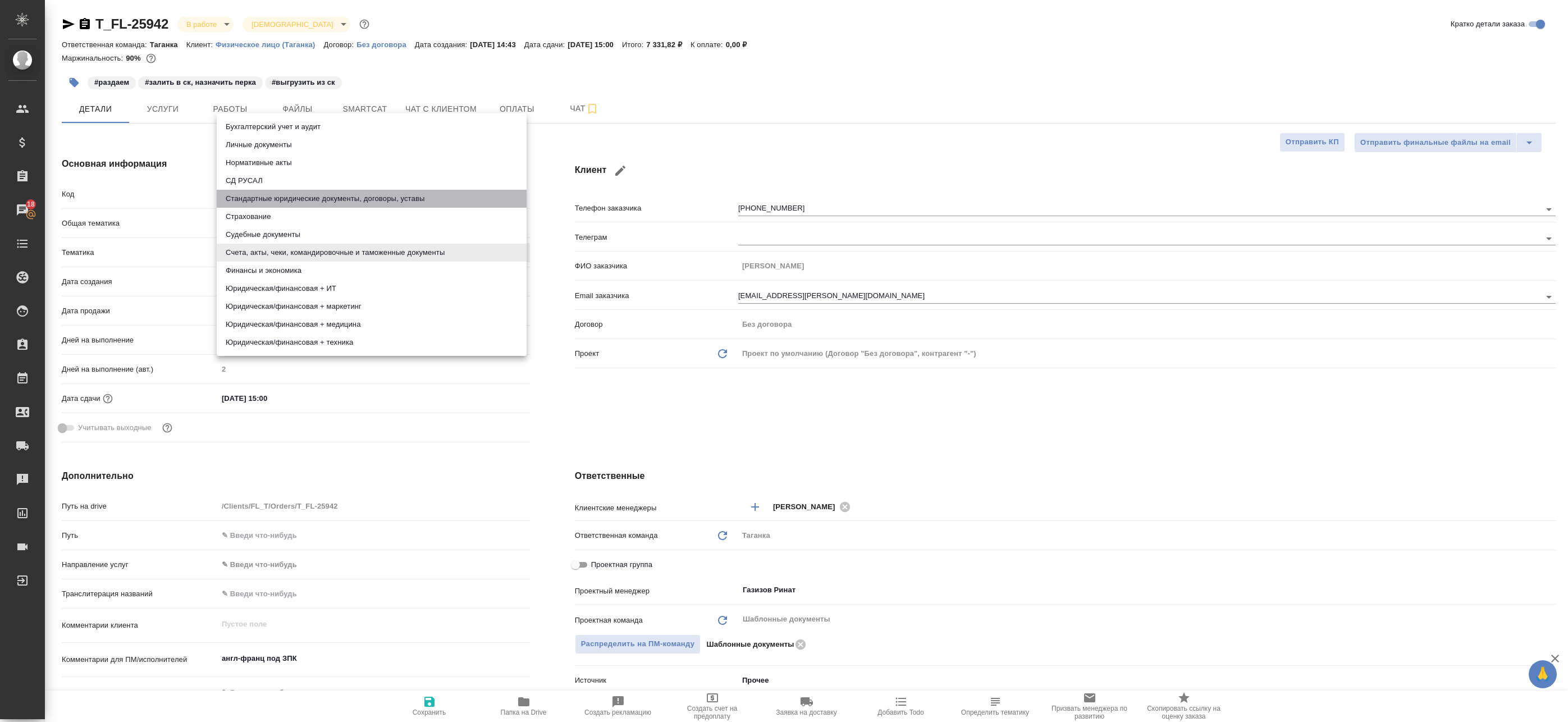
type textarea "x"
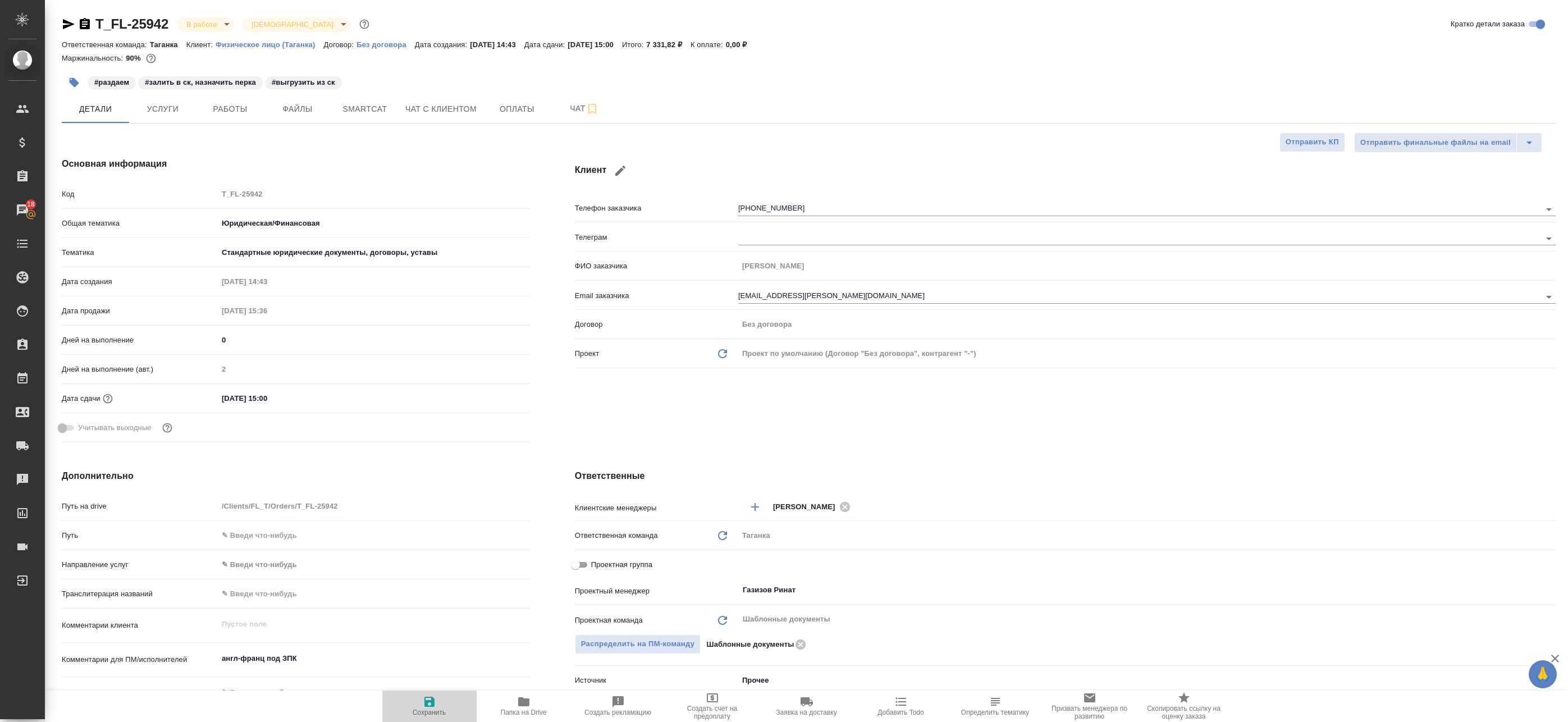
click at [436, 705] on span "Сохранить" at bounding box center [429, 705] width 81 height 21
type textarea "x"
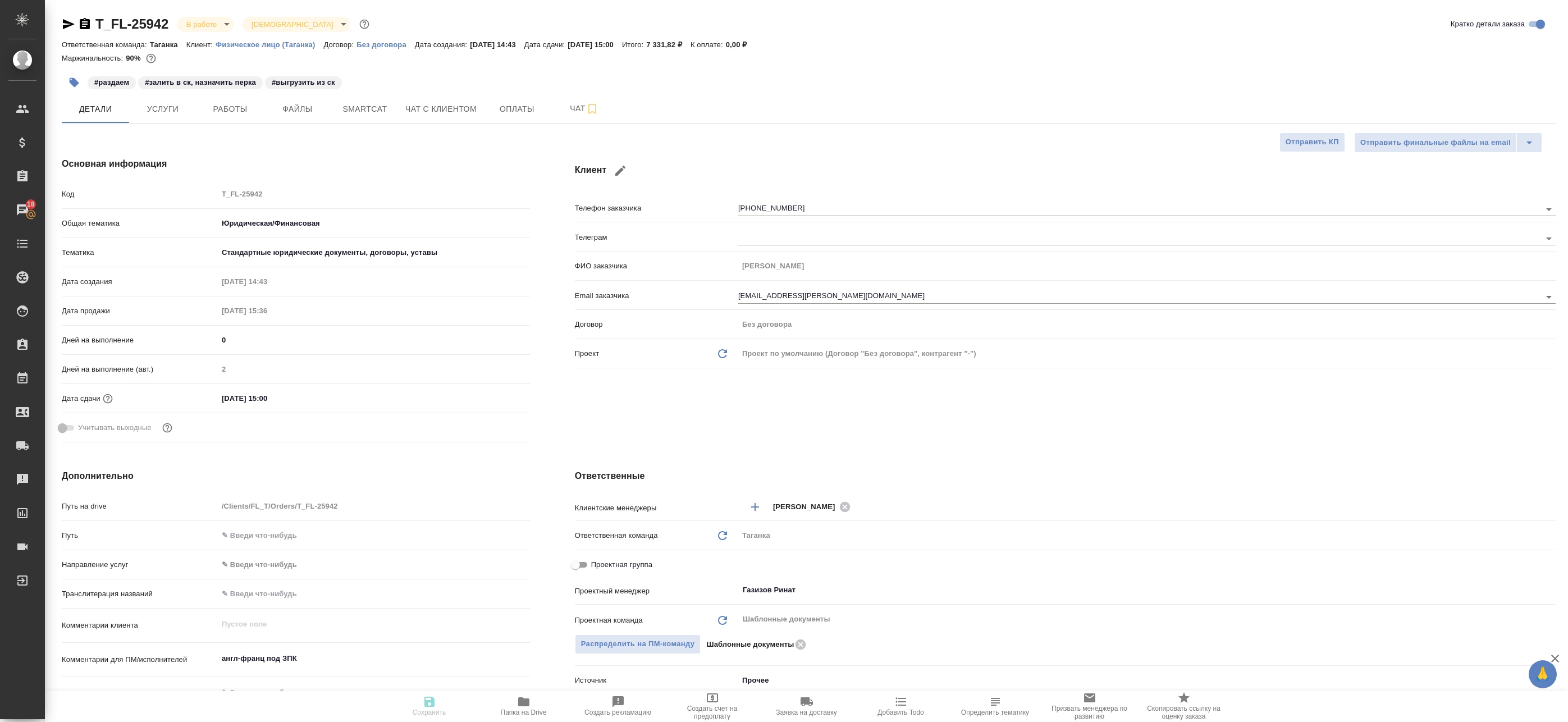
type textarea "x"
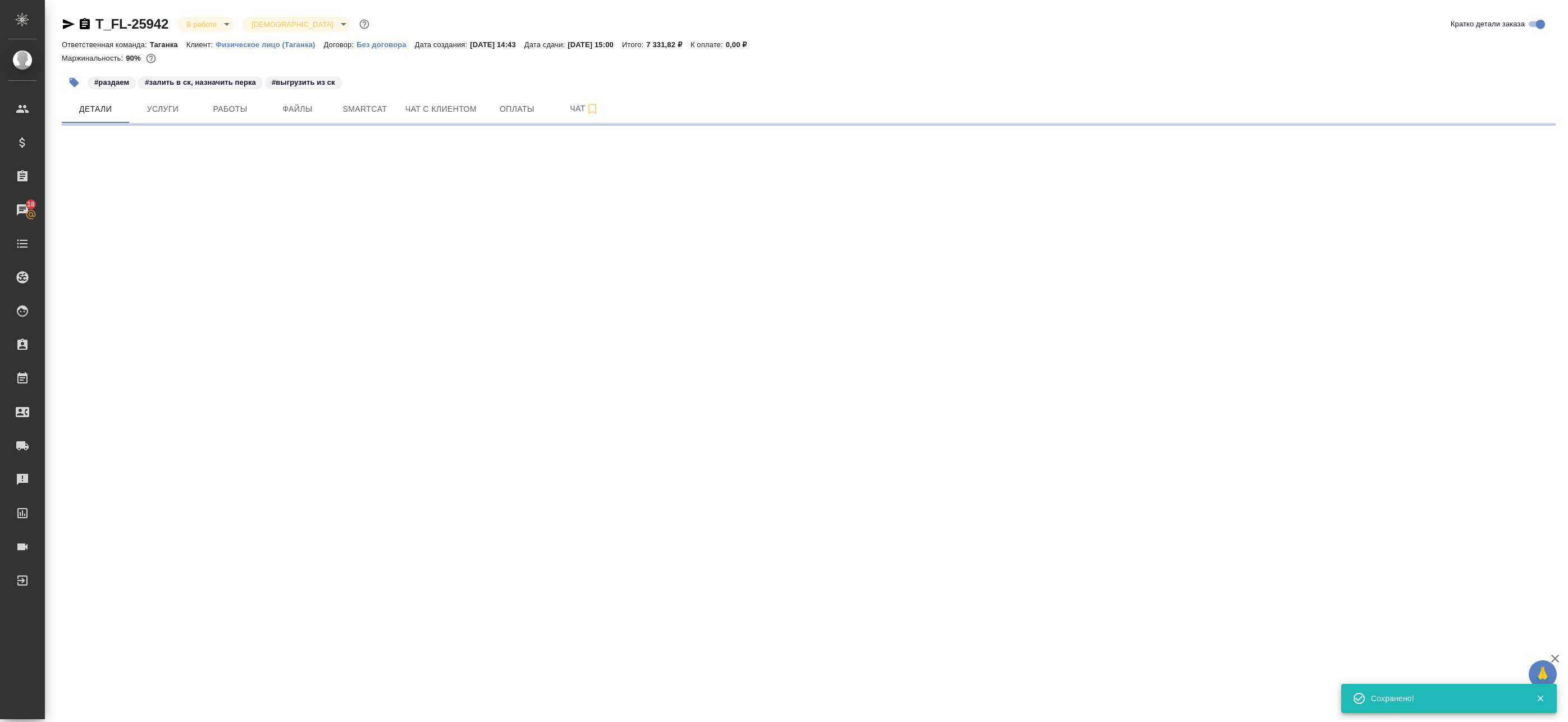
select select "RU"
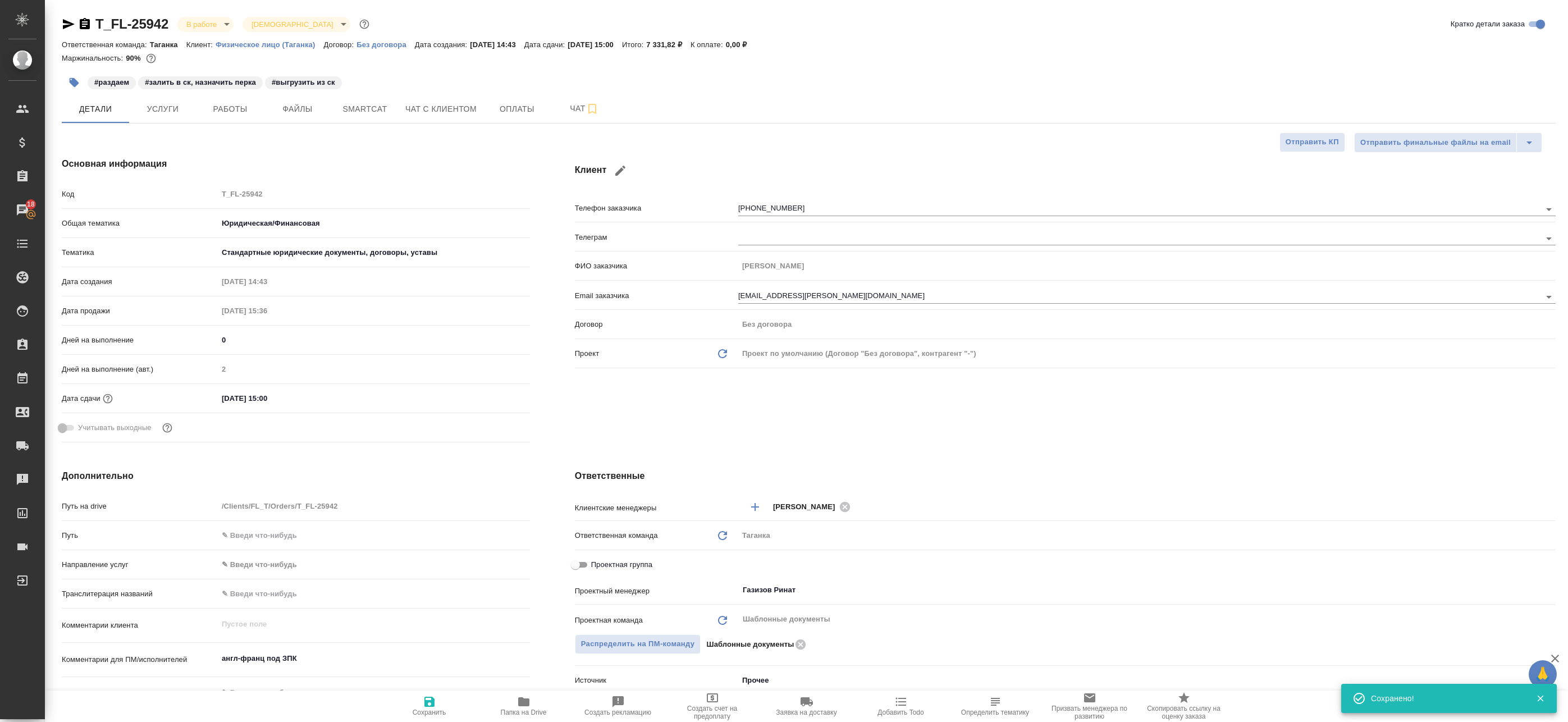
type textarea "x"
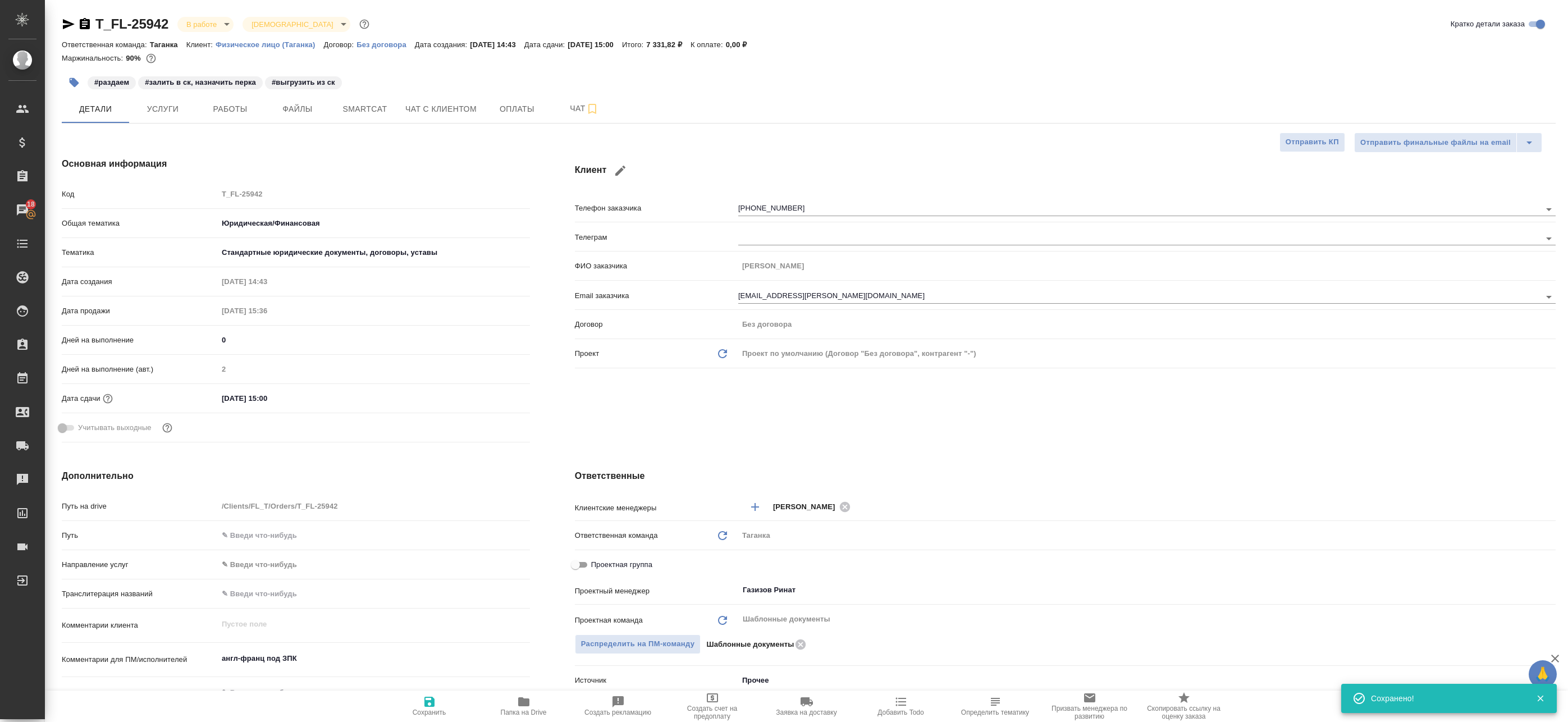
type textarea "x"
click at [360, 115] on span "Smartcat" at bounding box center [365, 109] width 54 height 14
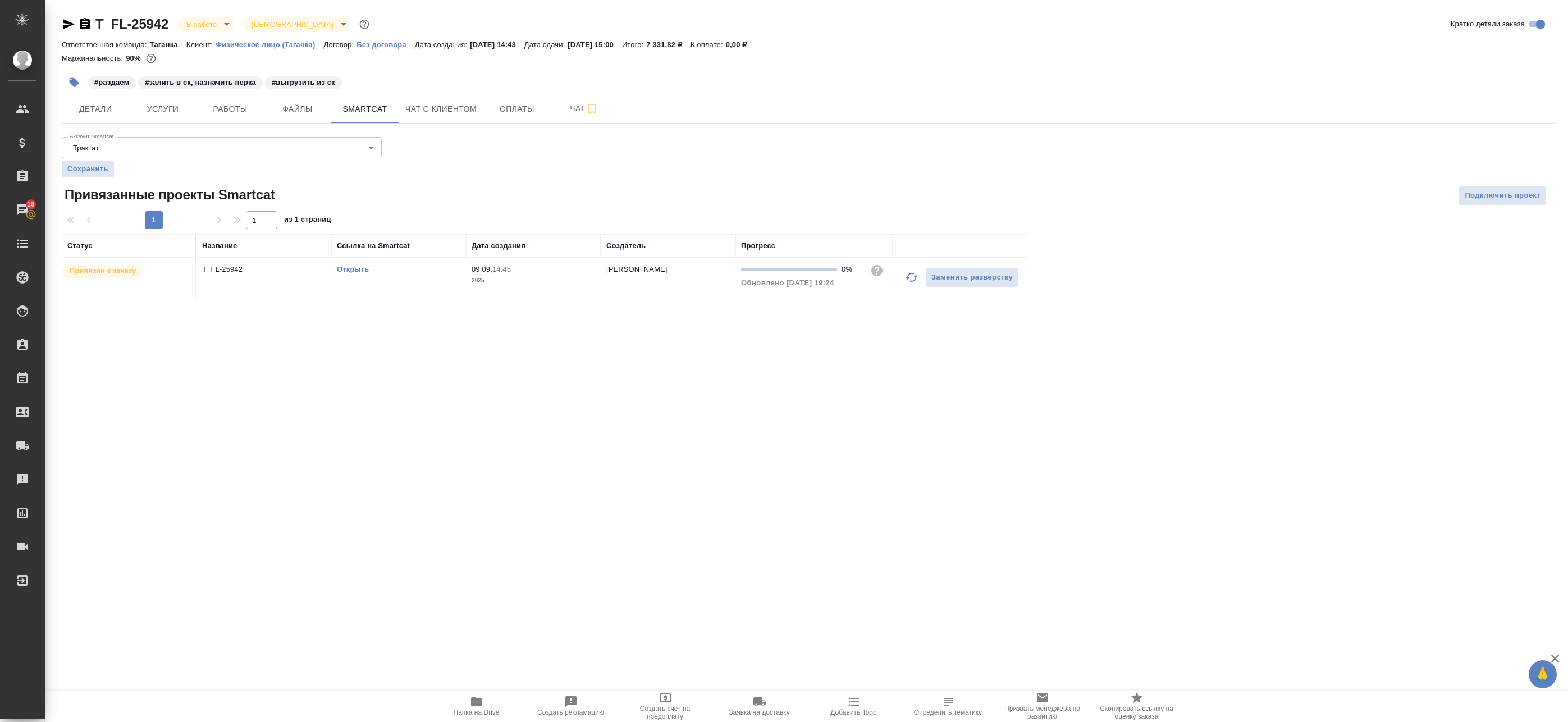
click at [353, 270] on link "Открыть" at bounding box center [353, 269] width 32 height 8
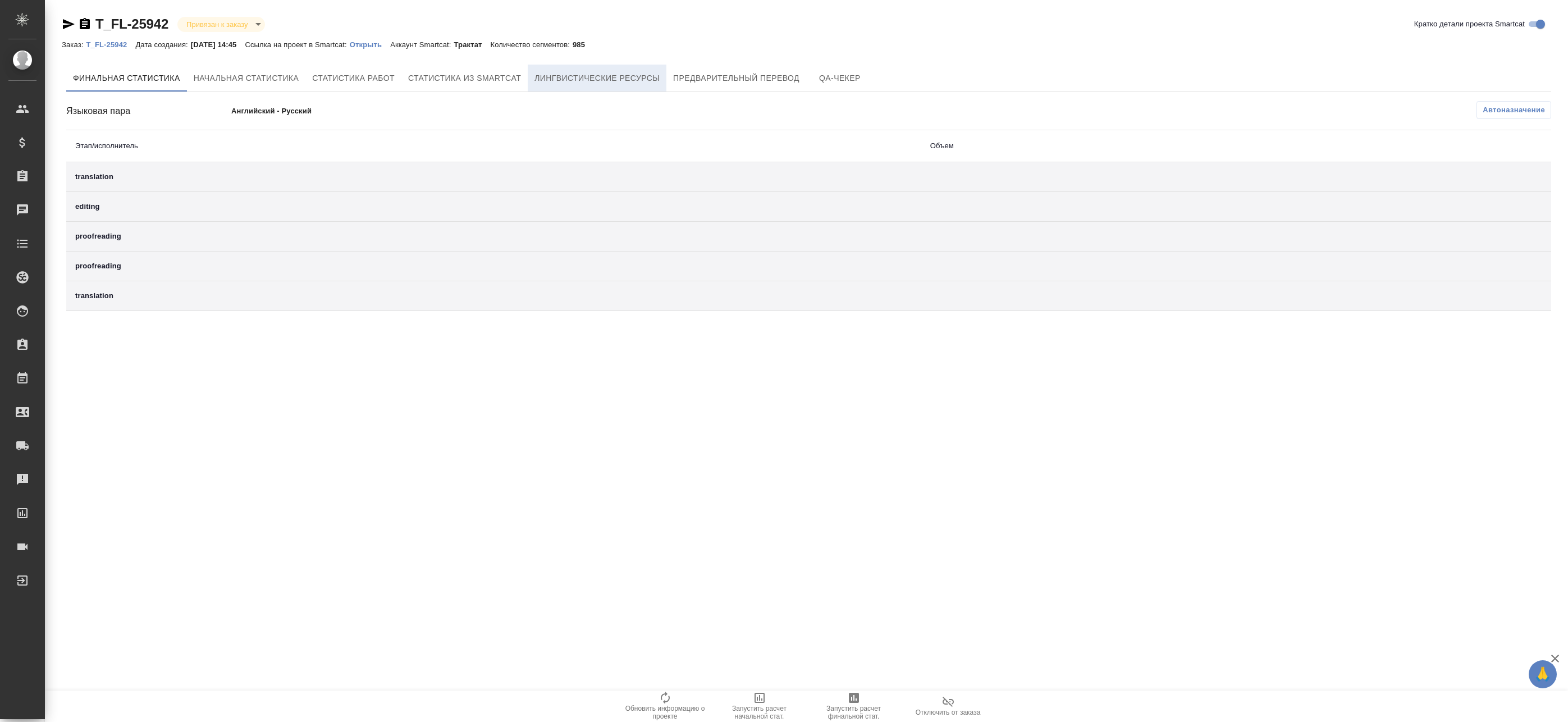
click at [633, 82] on span "Лингвистические ресурсы" at bounding box center [597, 78] width 125 height 14
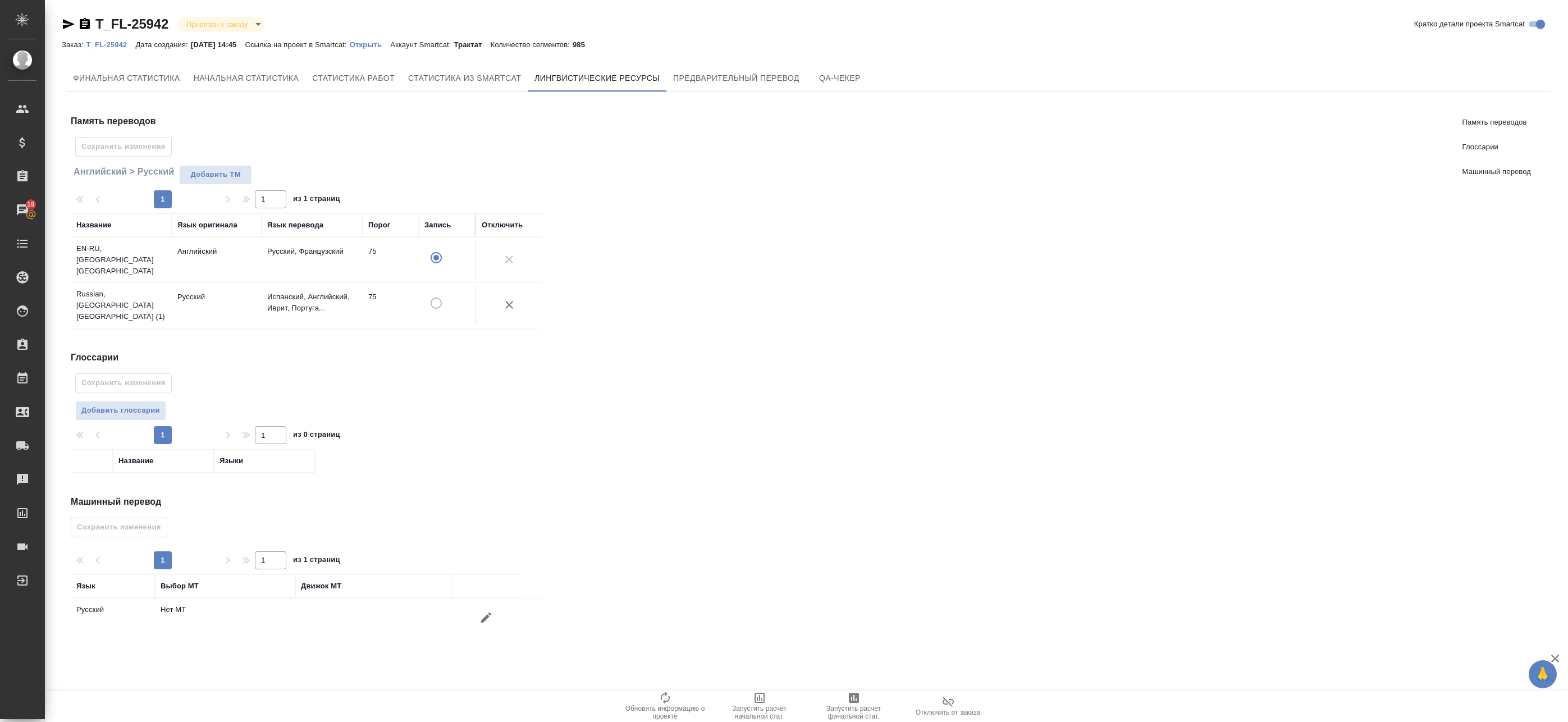
click at [484, 611] on icon "button" at bounding box center [486, 617] width 13 height 13
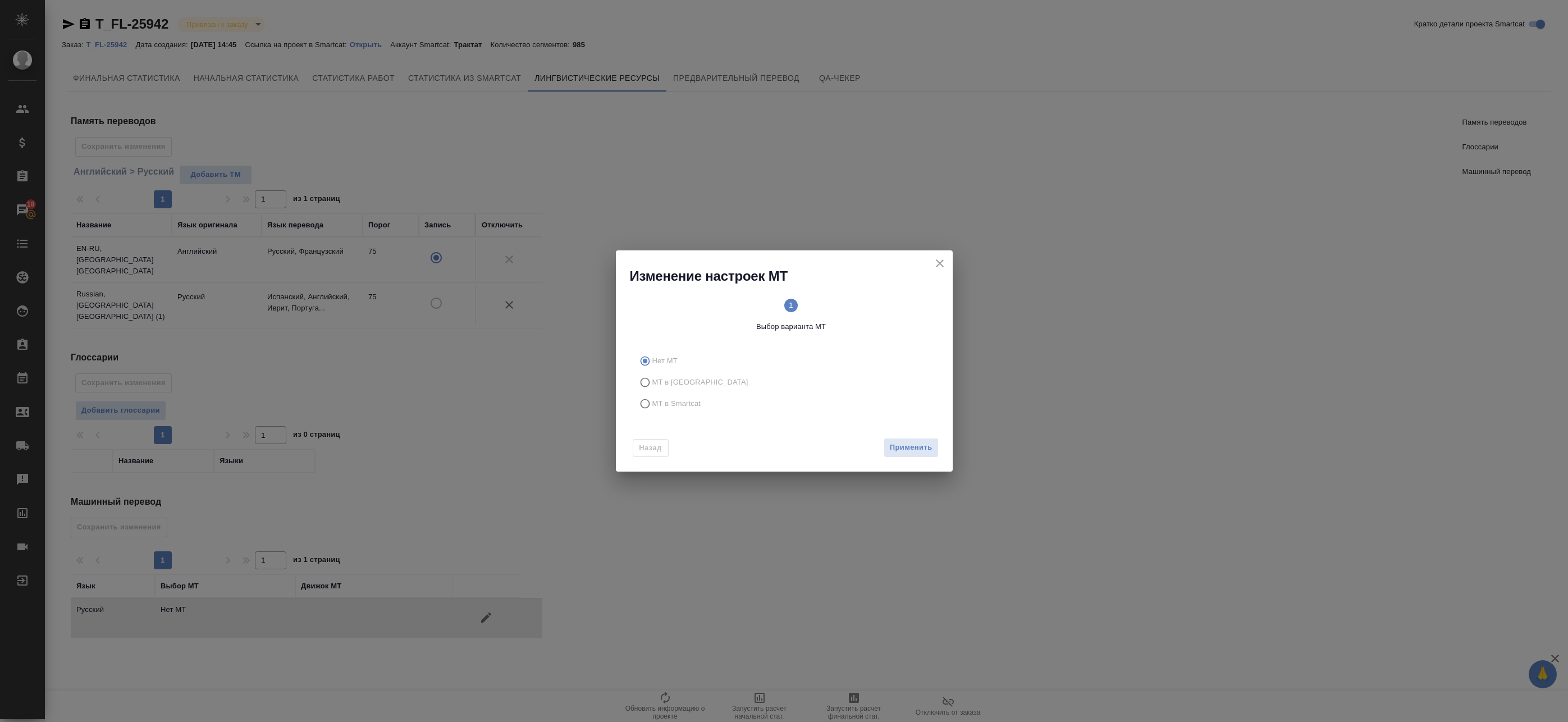
click at [667, 396] on label "МТ в Smartcat" at bounding box center [782, 403] width 296 height 21
click at [652, 396] on input "МТ в Smartcat" at bounding box center [643, 403] width 18 height 21
radio input "true"
click at [923, 447] on span "Вперед" at bounding box center [918, 447] width 28 height 13
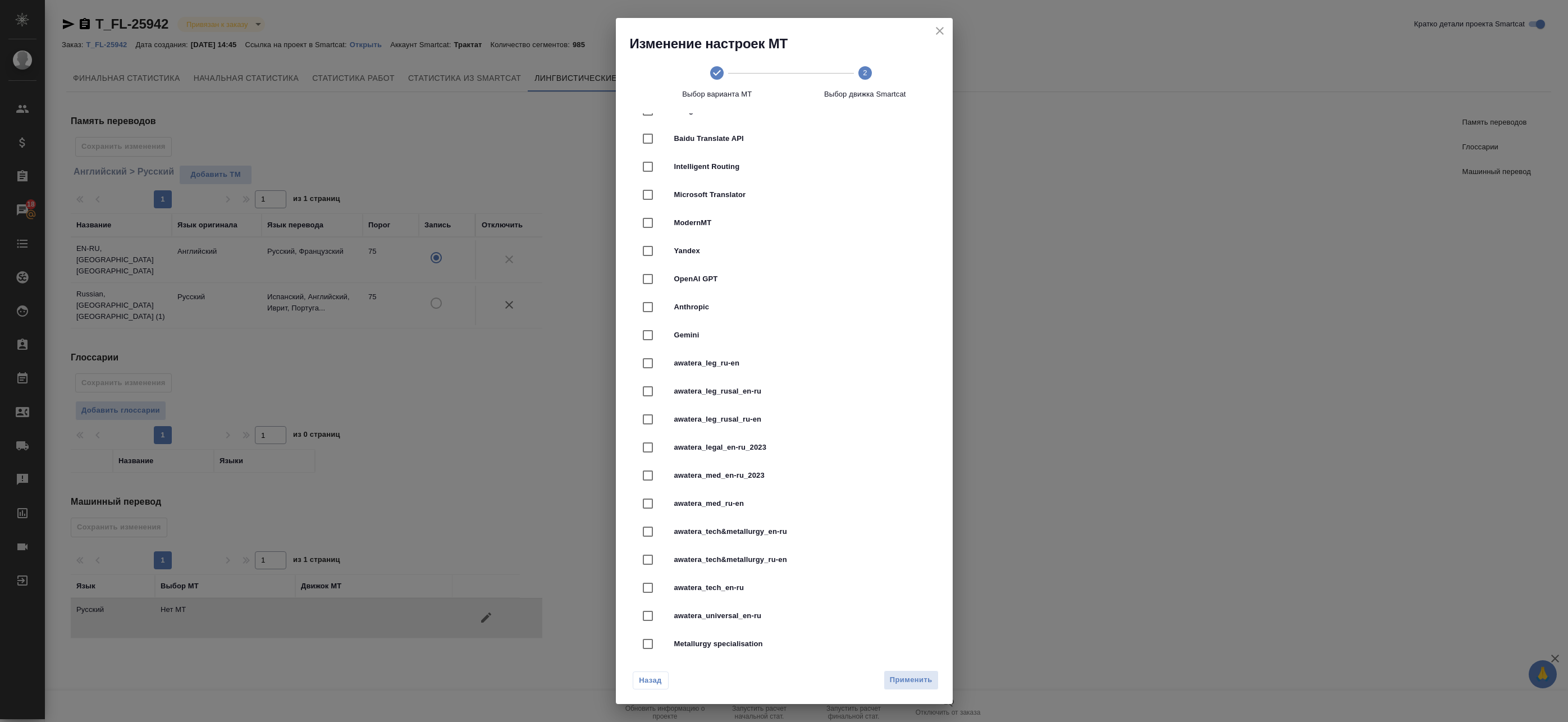
scroll to position [163, 0]
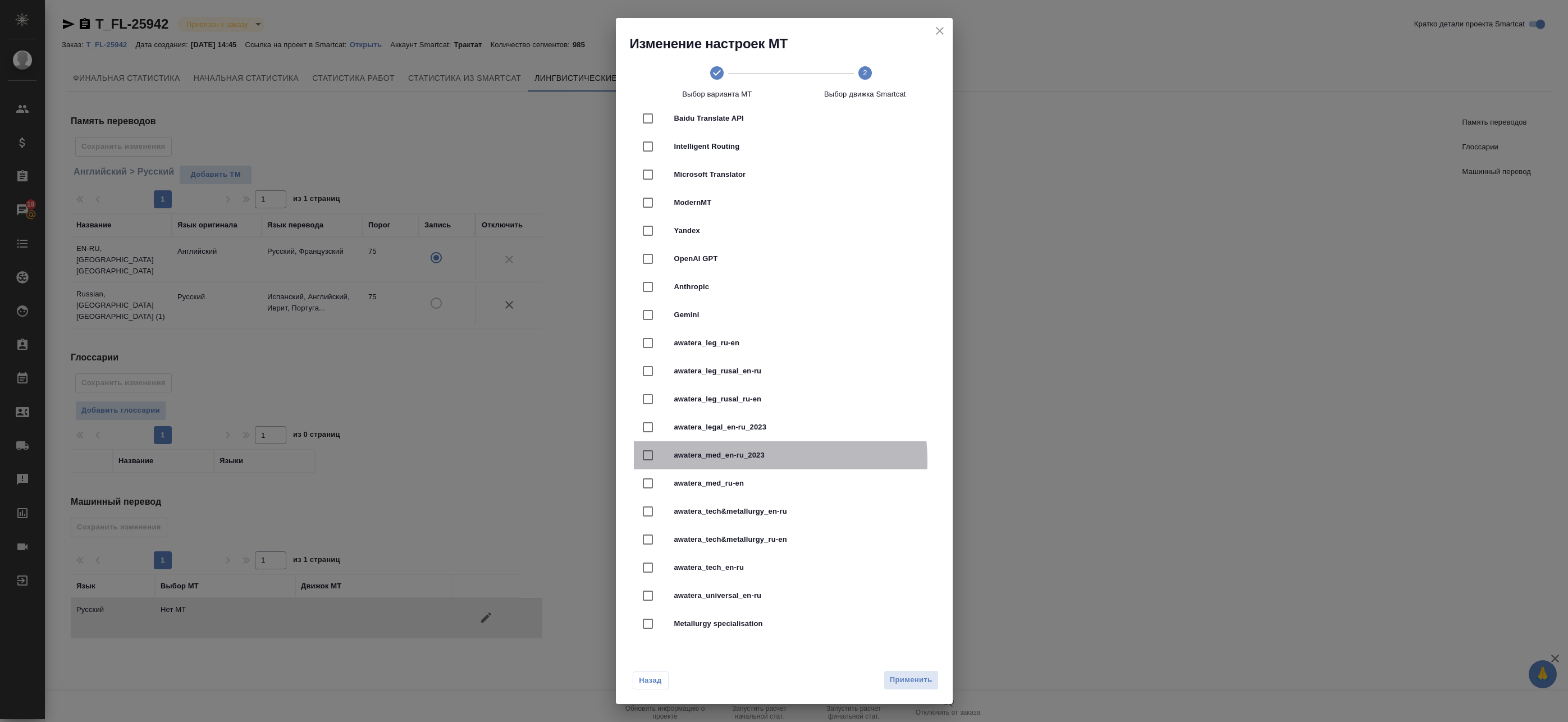
click at [717, 461] on div "awatera_med_en-ru_2023" at bounding box center [784, 455] width 301 height 28
checkbox input "true"
click at [710, 453] on span "awatera_med_en-ru_2023" at bounding box center [800, 455] width 252 height 11
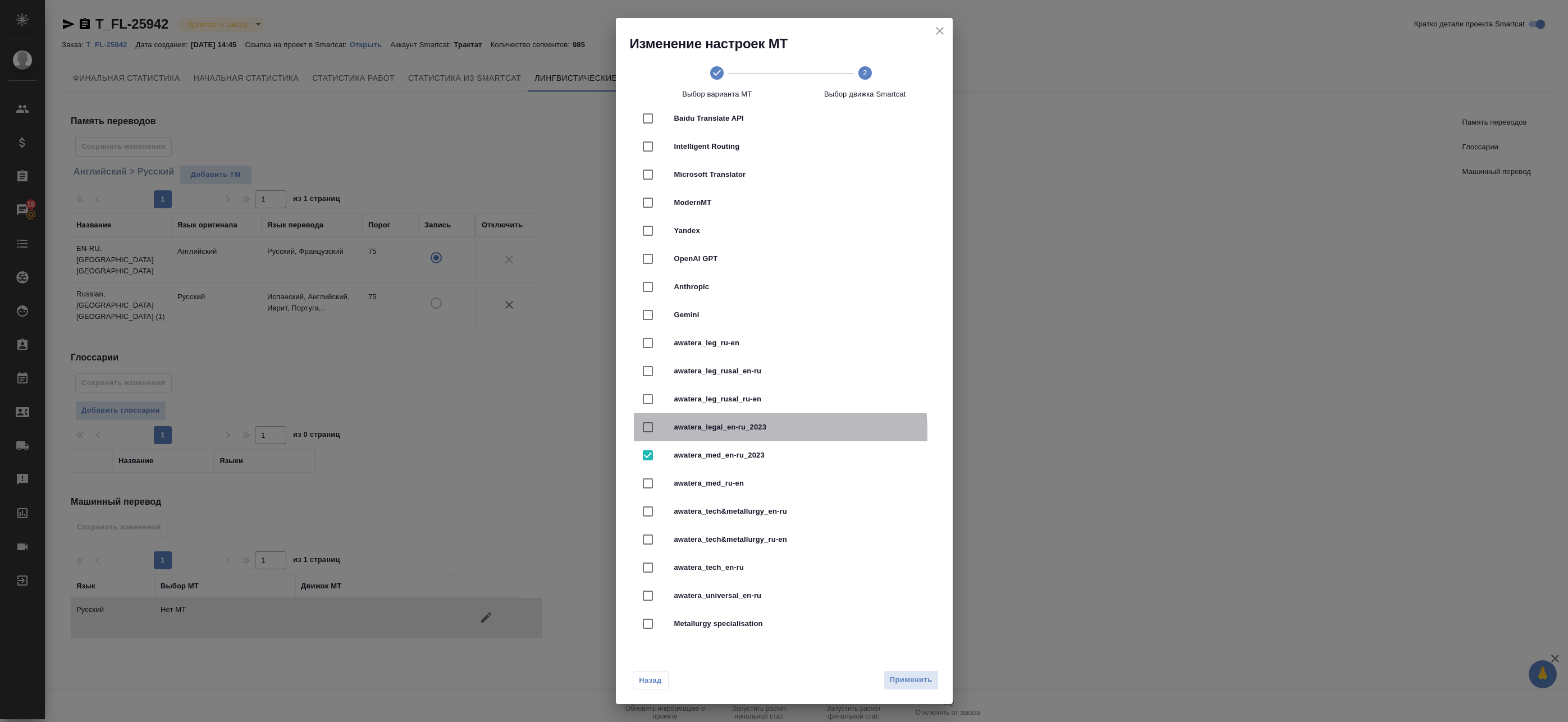
click at [696, 432] on span "awatera_legal_en-ru_2023" at bounding box center [800, 427] width 252 height 11
checkbox input "true"
checkbox input "false"
click at [916, 681] on span "Применить" at bounding box center [911, 680] width 43 height 13
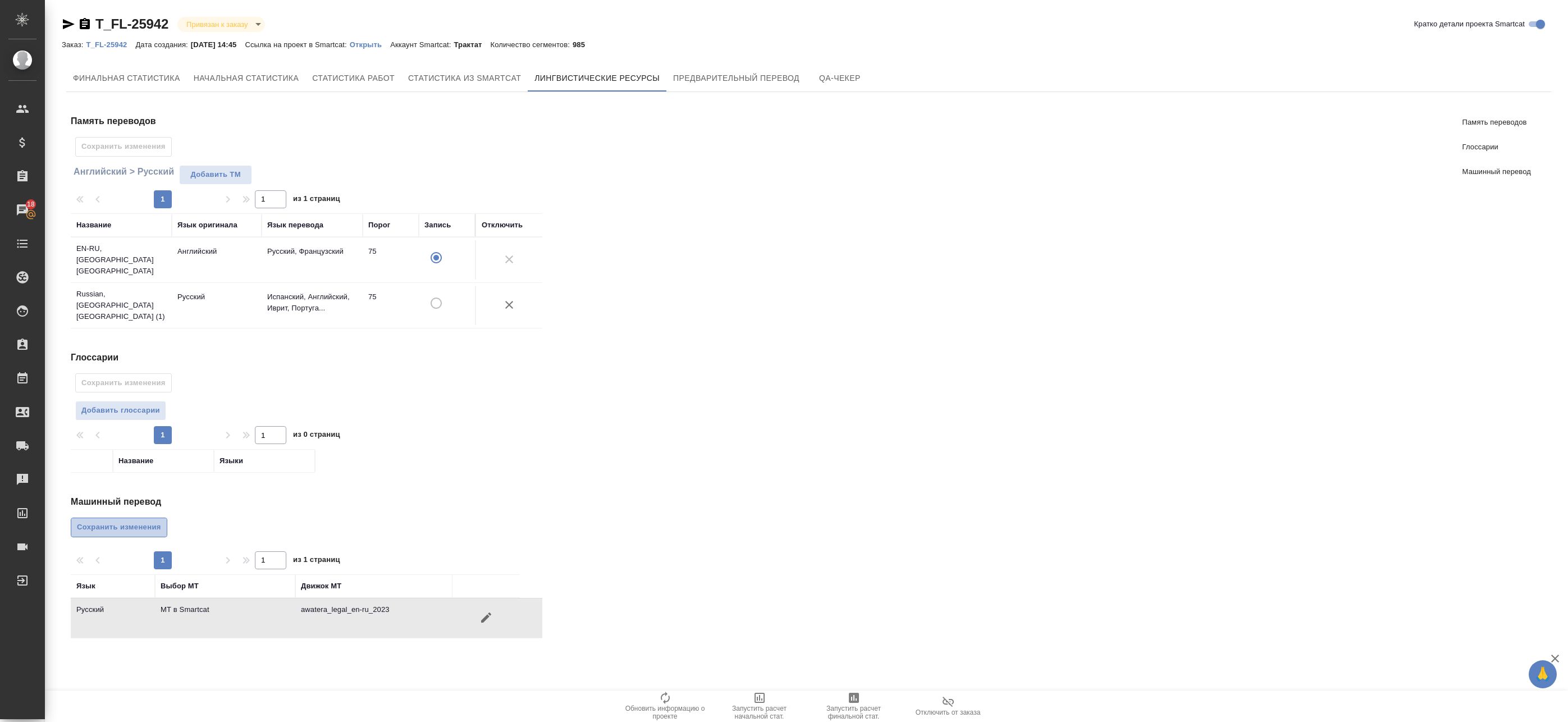
click at [100, 521] on span "Сохранить изменения" at bounding box center [119, 527] width 84 height 13
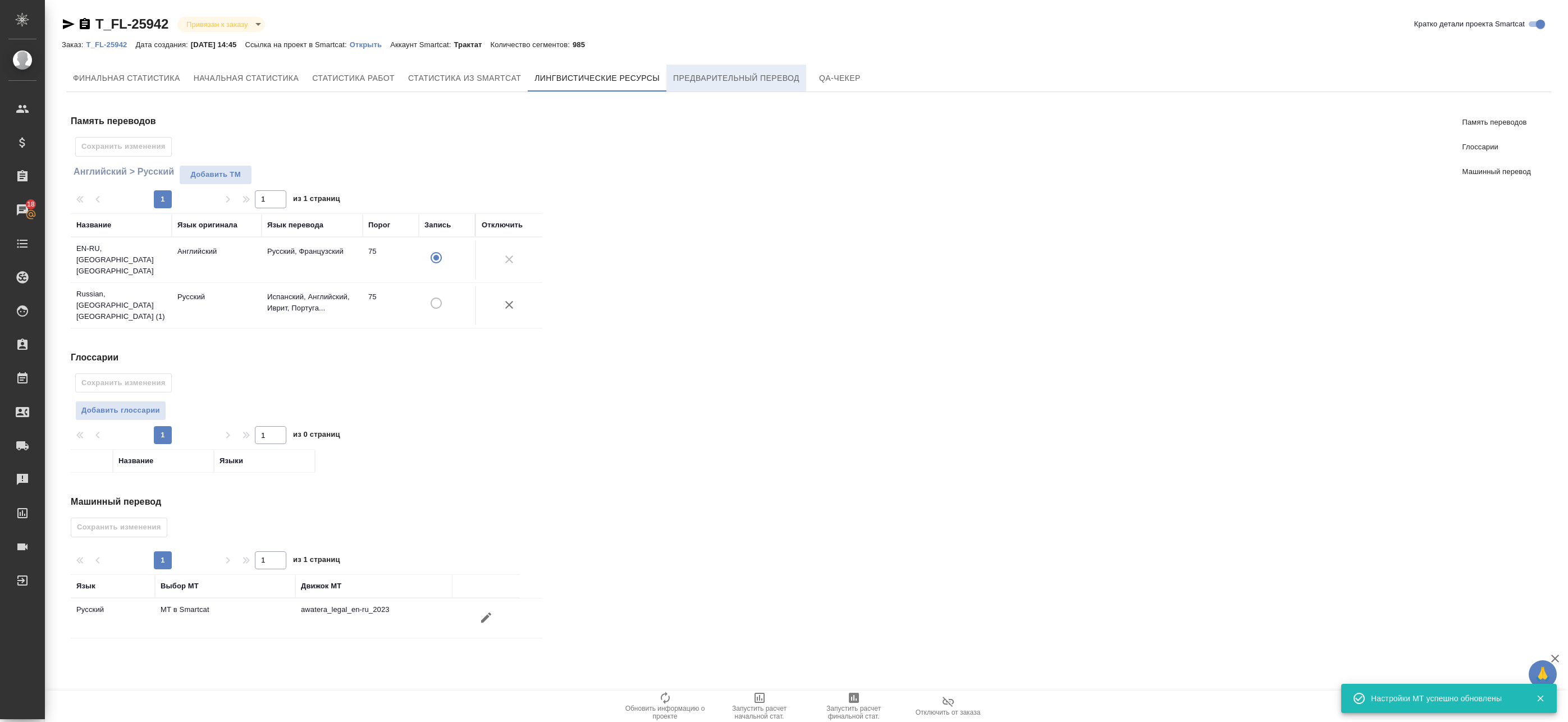
click at [752, 73] on span "Предварительный перевод" at bounding box center [736, 78] width 127 height 14
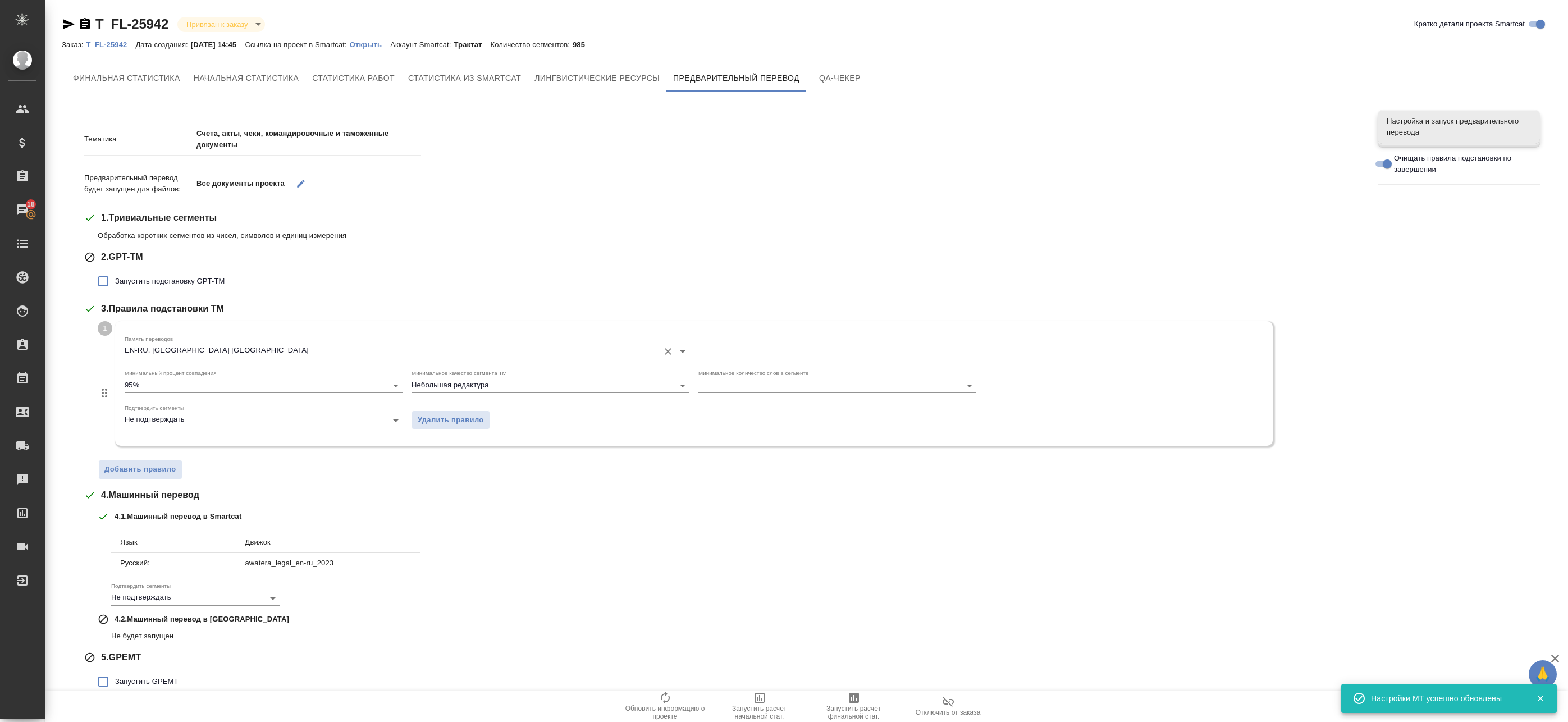
scroll to position [46, 0]
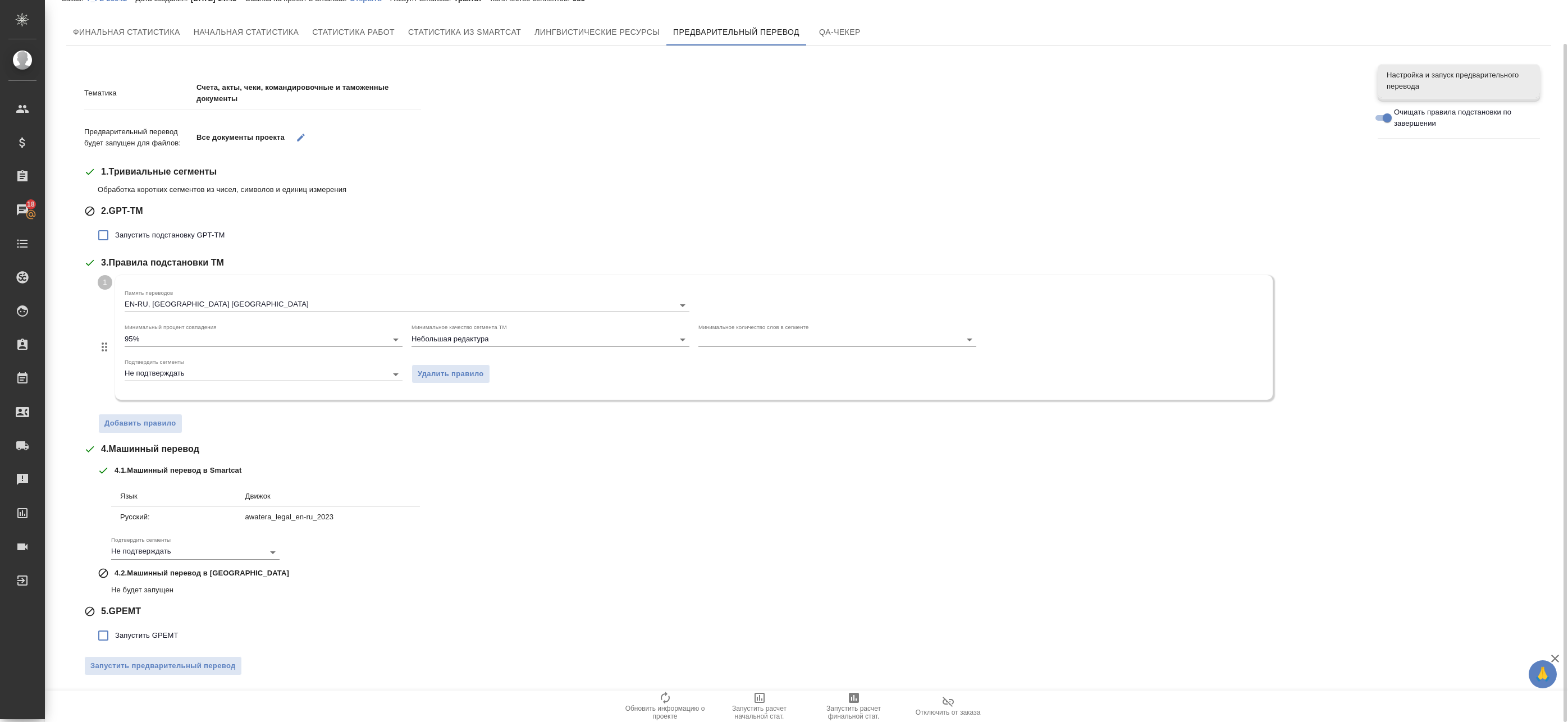
click at [143, 239] on span "Запустить подстановку GPT-TM" at bounding box center [169, 235] width 109 height 11
click at [115, 239] on input "Запустить подстановку GPT-TM" at bounding box center [103, 235] width 24 height 24
checkbox input "true"
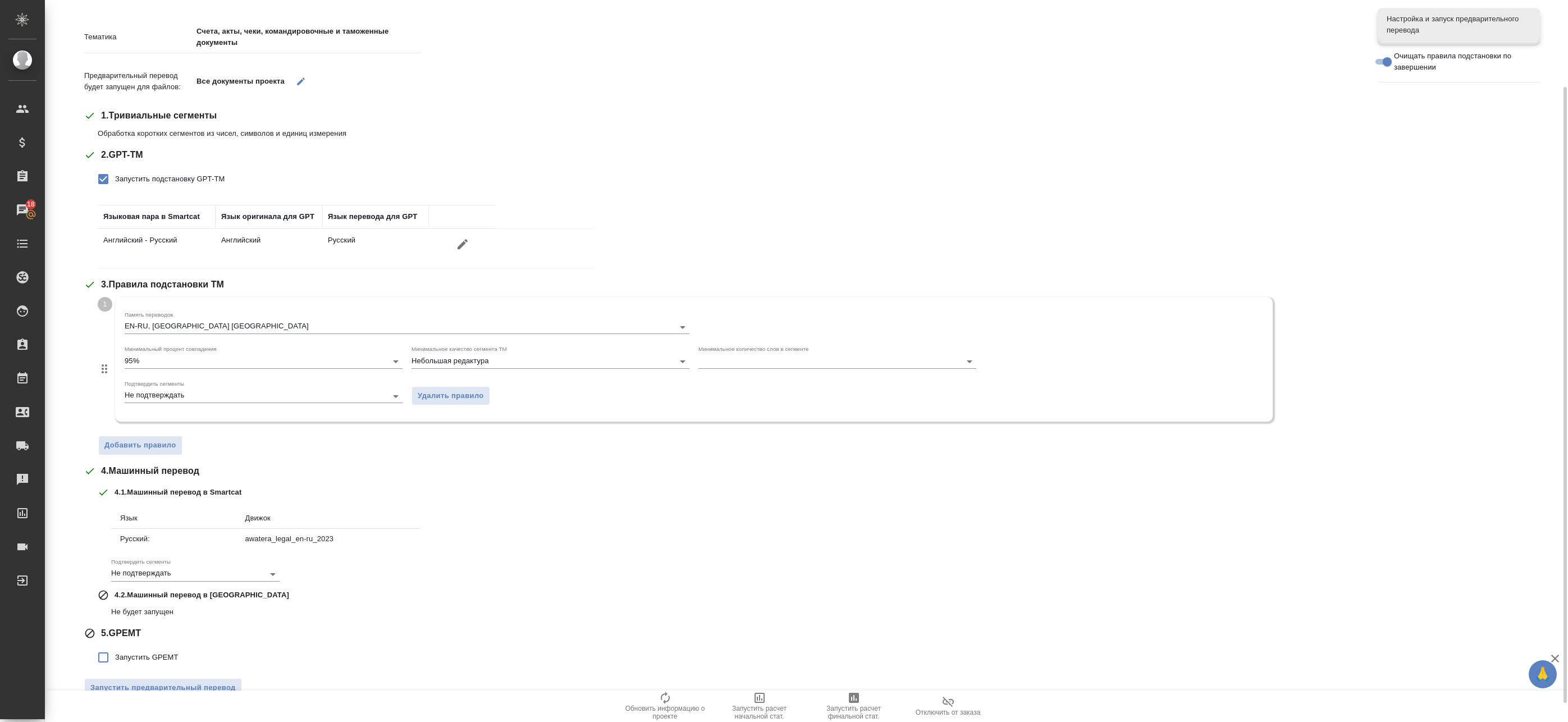
scroll to position [124, 0]
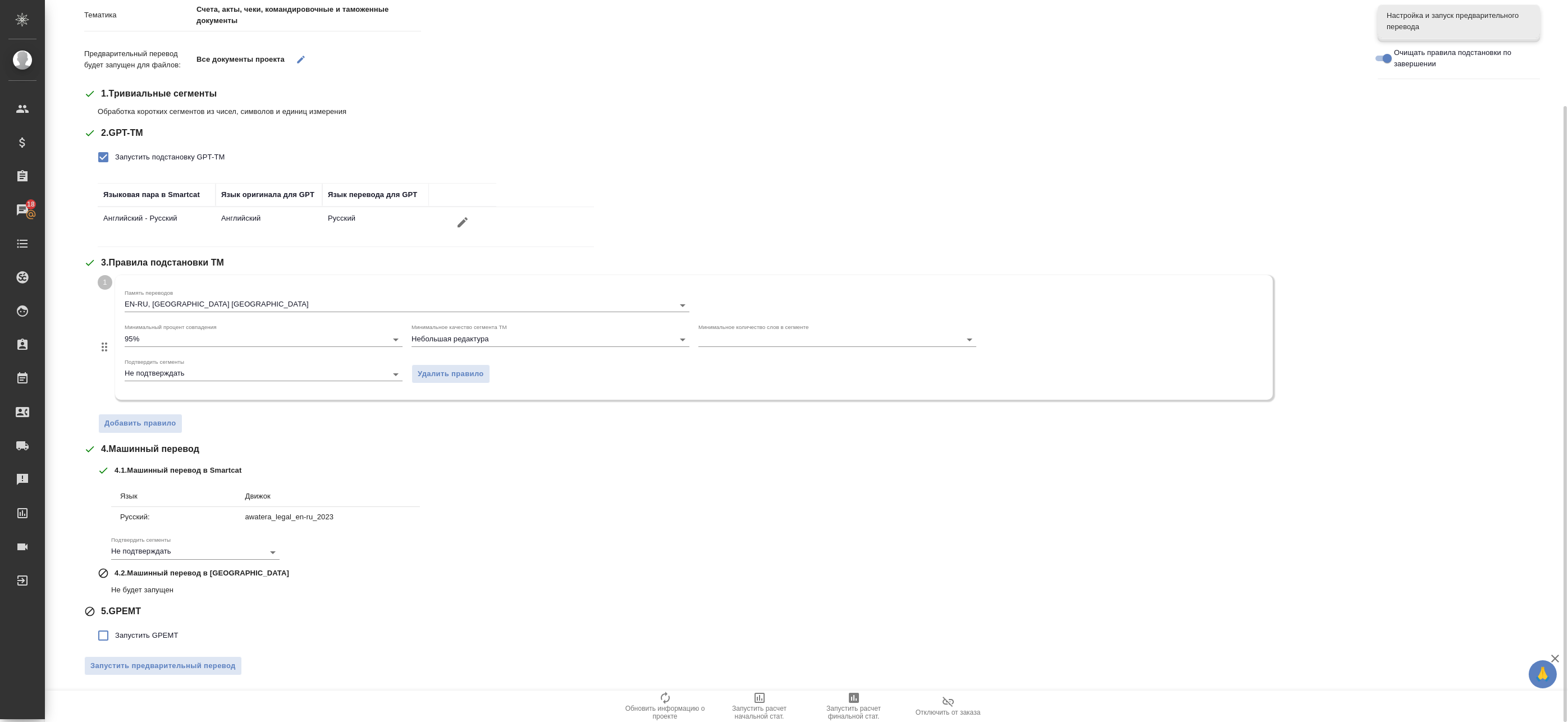
click at [101, 635] on input "Запустить GPEMT" at bounding box center [103, 636] width 24 height 24
checkbox input "true"
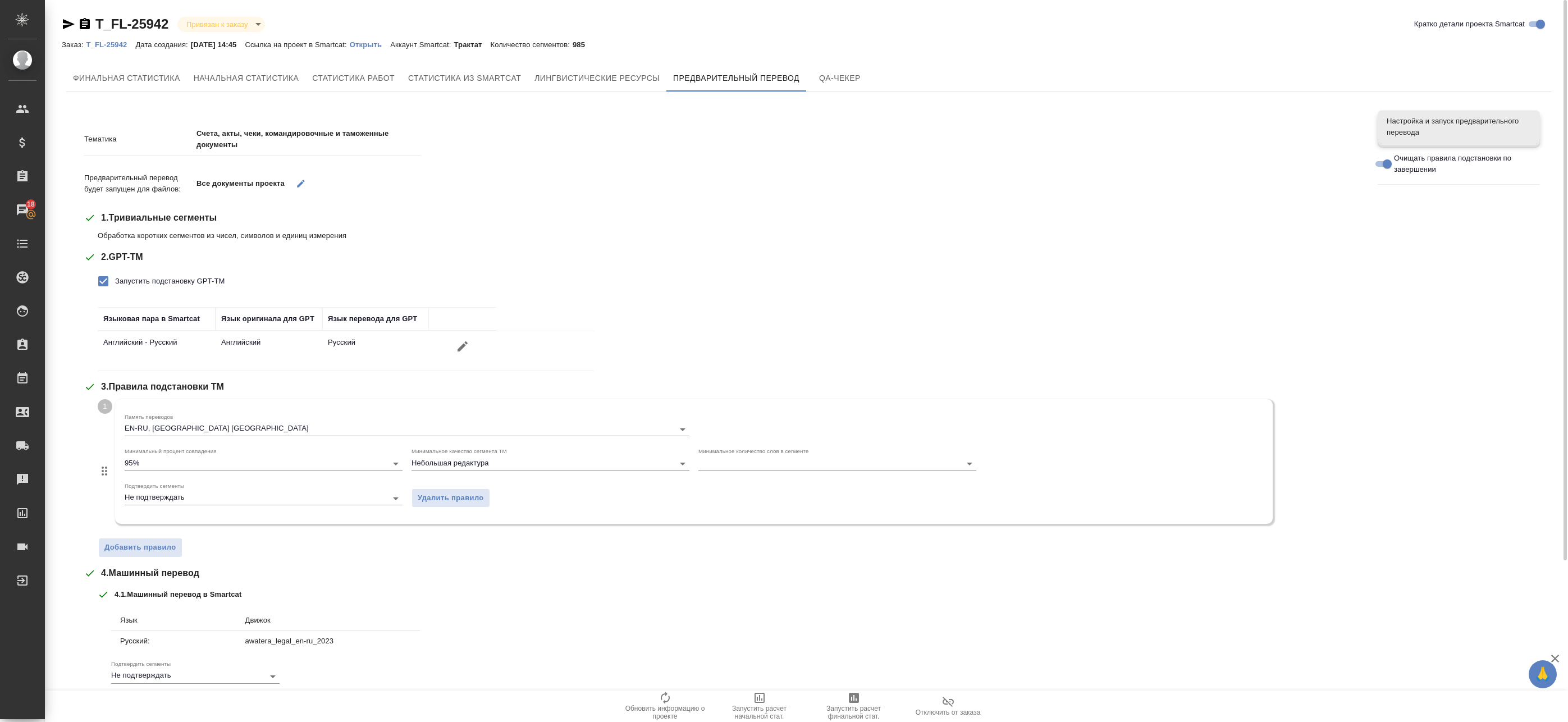
scroll to position [207, 0]
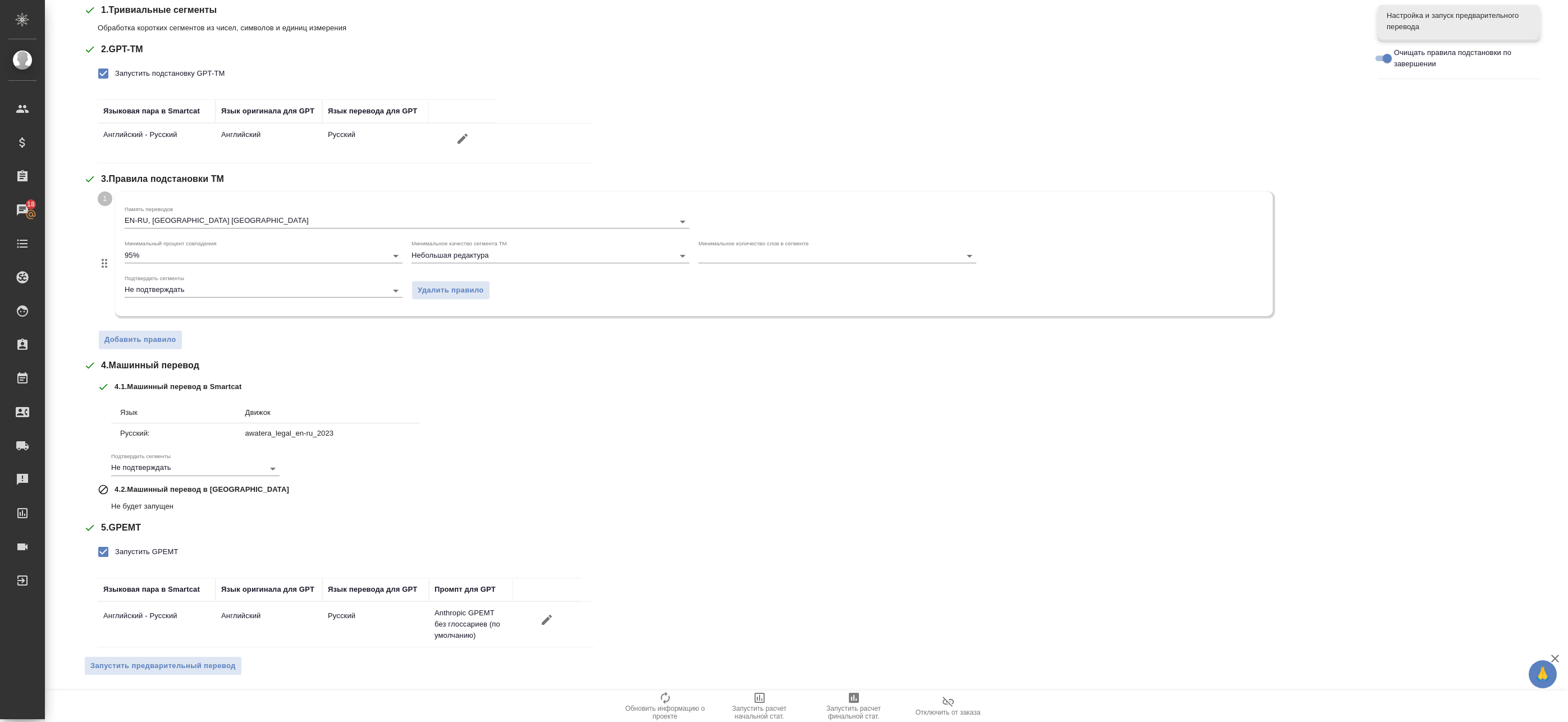
click at [190, 670] on span "Запустить предварительный перевод" at bounding box center [163, 666] width 145 height 13
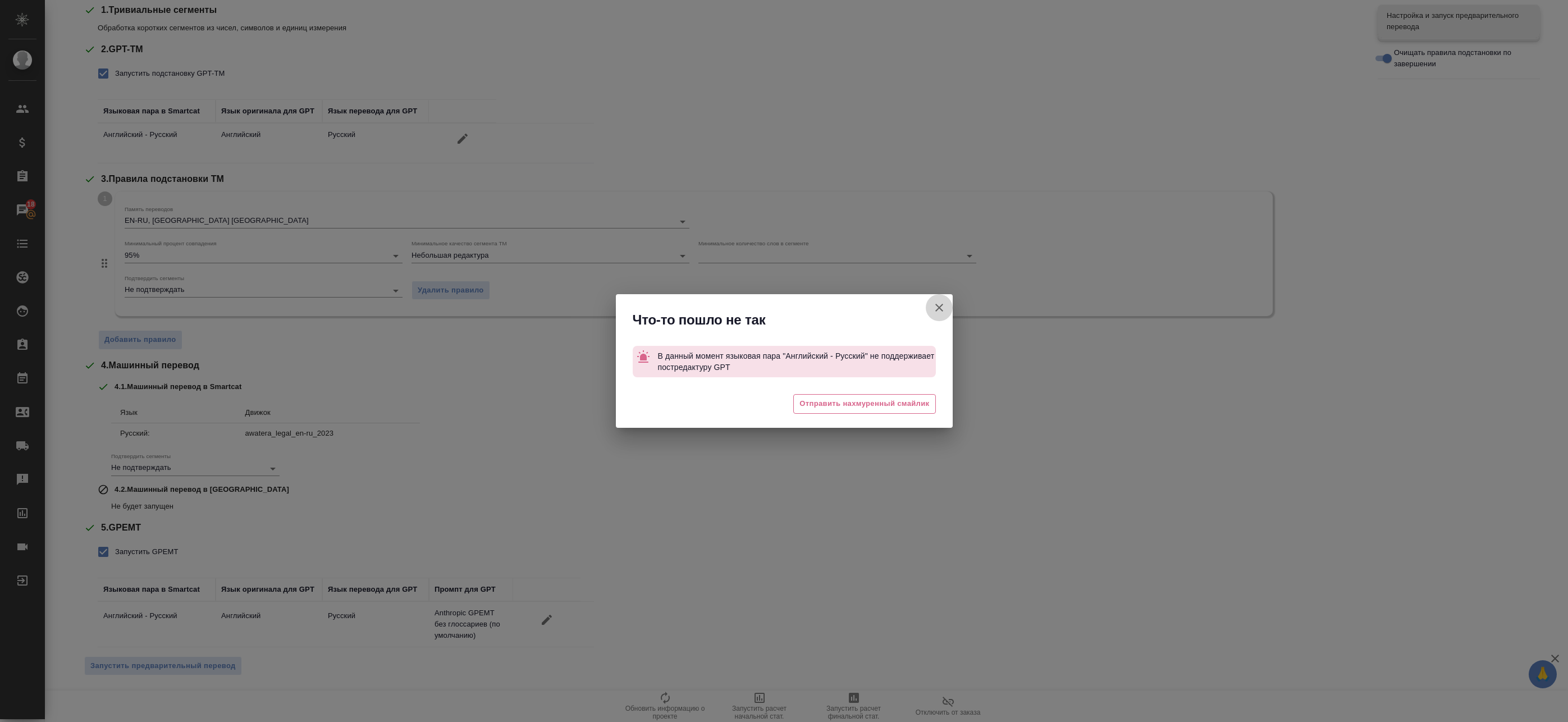
click at [941, 300] on button "Кратко детали проекта Smartcat" at bounding box center [939, 307] width 27 height 27
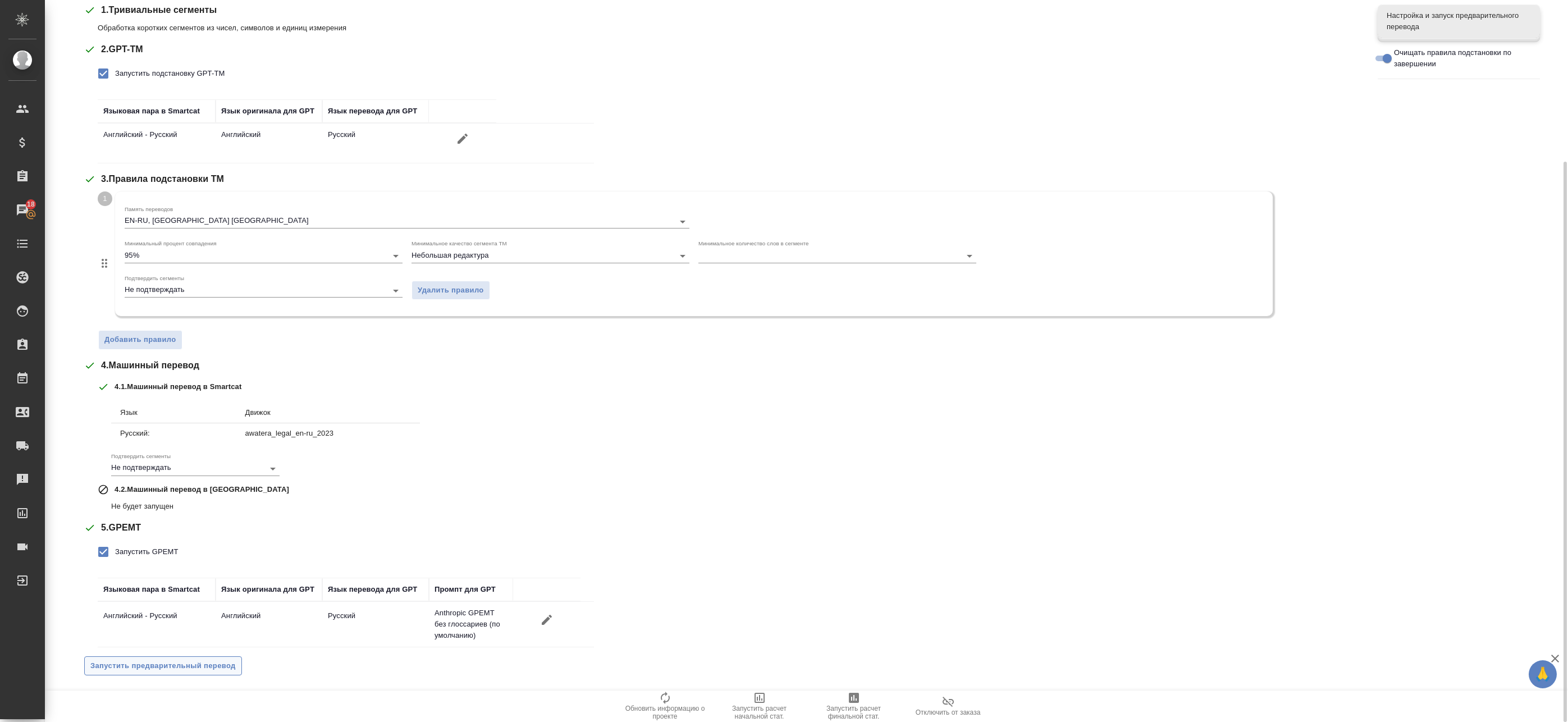
click at [190, 666] on span "Запустить предварительный перевод" at bounding box center [163, 666] width 145 height 13
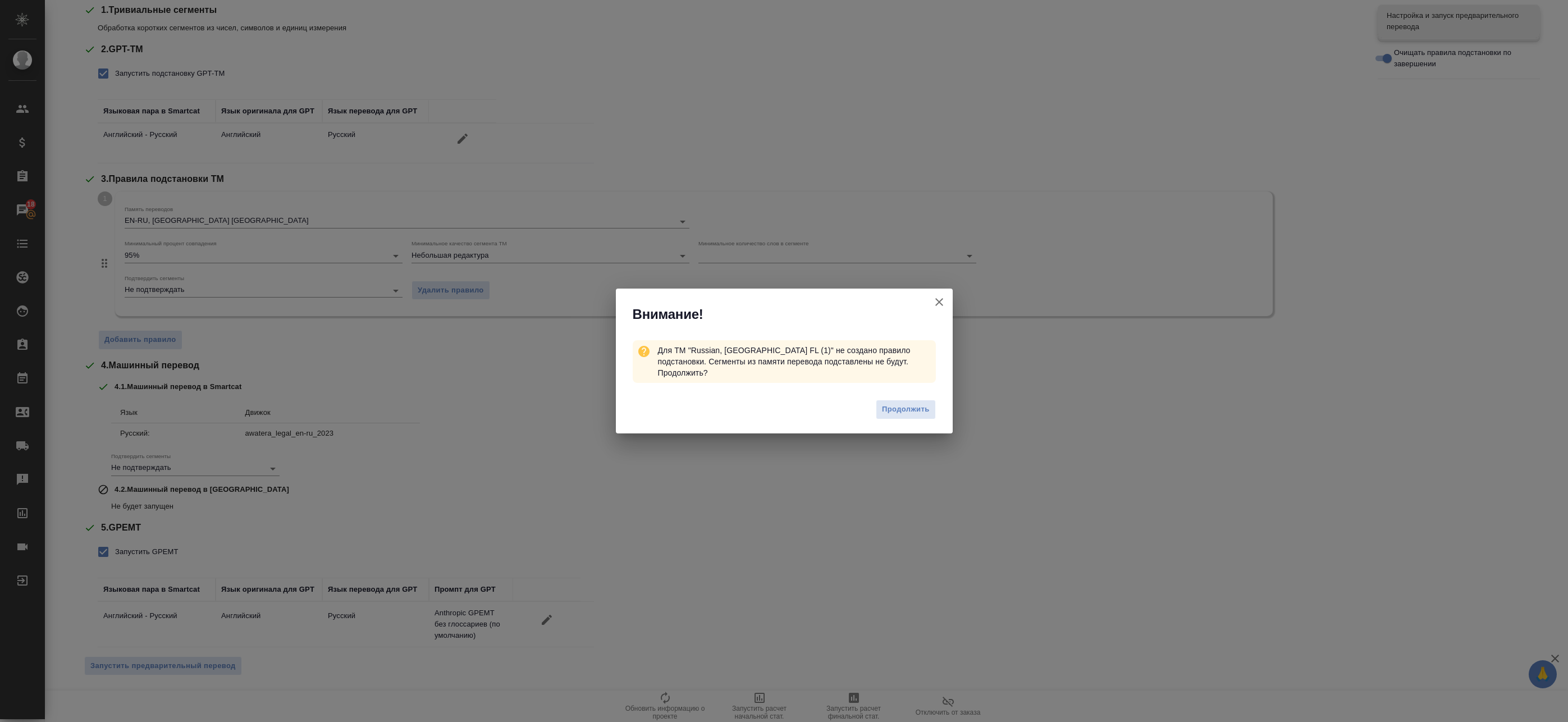
click at [937, 307] on icon "button" at bounding box center [939, 302] width 13 height 13
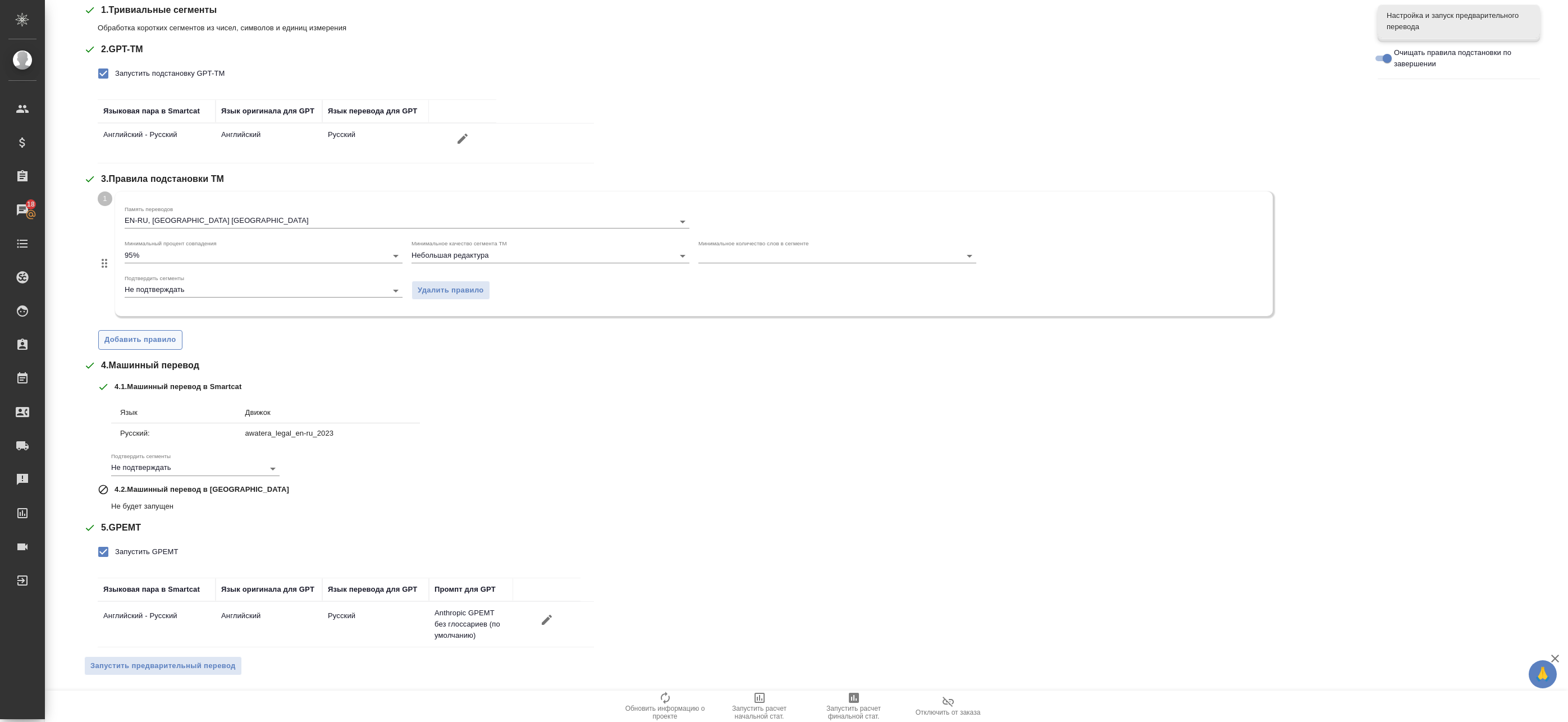
click at [115, 340] on span "Добавить правило" at bounding box center [140, 340] width 72 height 13
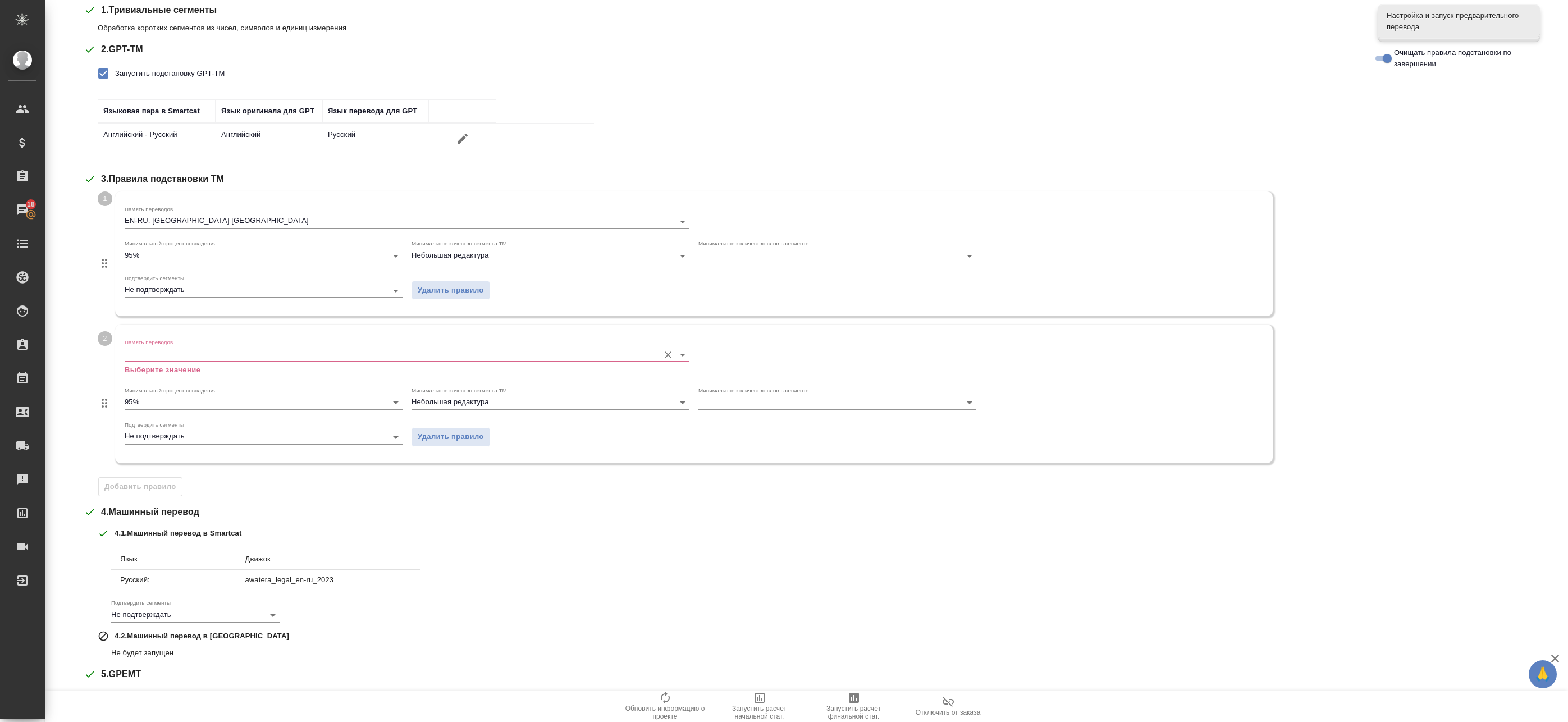
click at [166, 353] on input "Память переводов" at bounding box center [389, 353] width 528 height 13
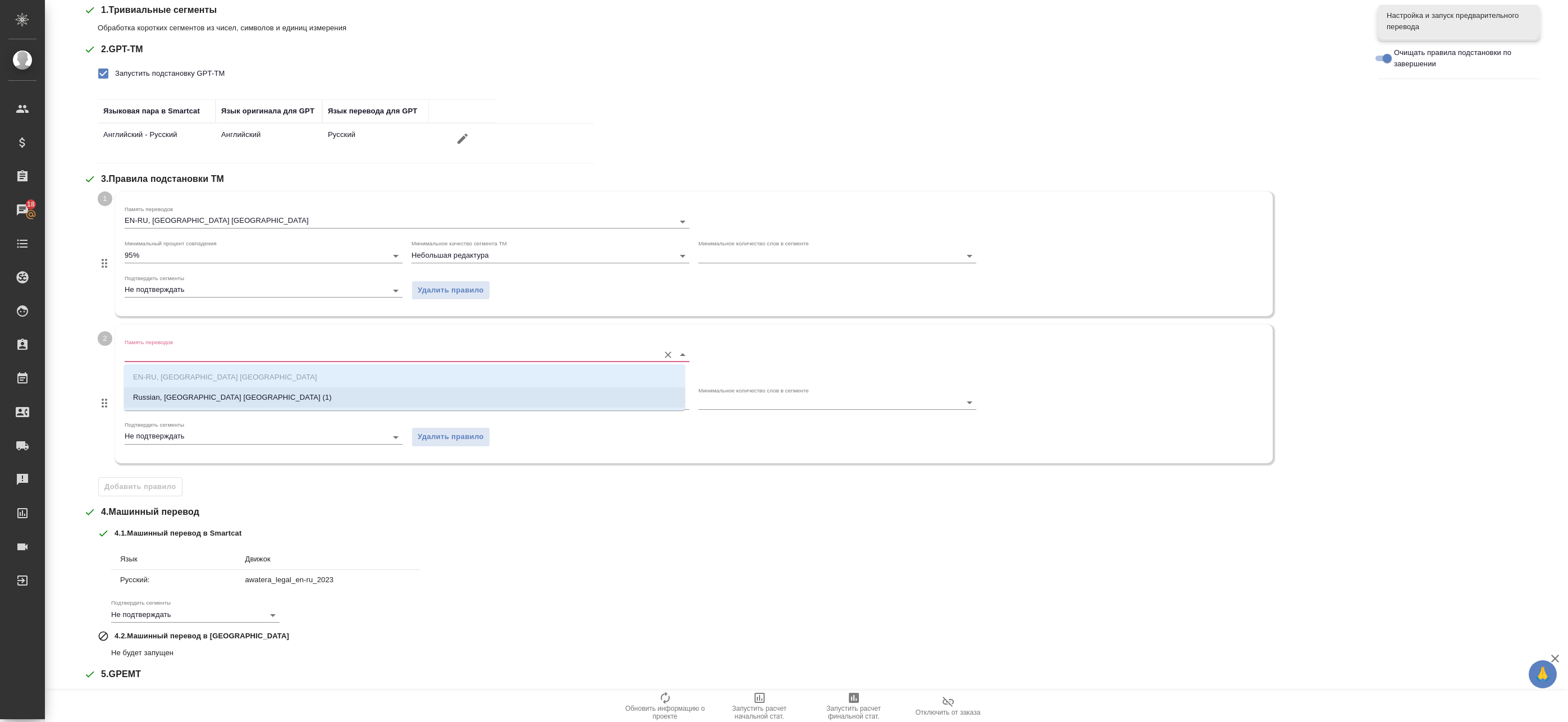
click at [161, 398] on p "Russian, [GEOGRAPHIC_DATA] [GEOGRAPHIC_DATA] (1)" at bounding box center [232, 397] width 199 height 11
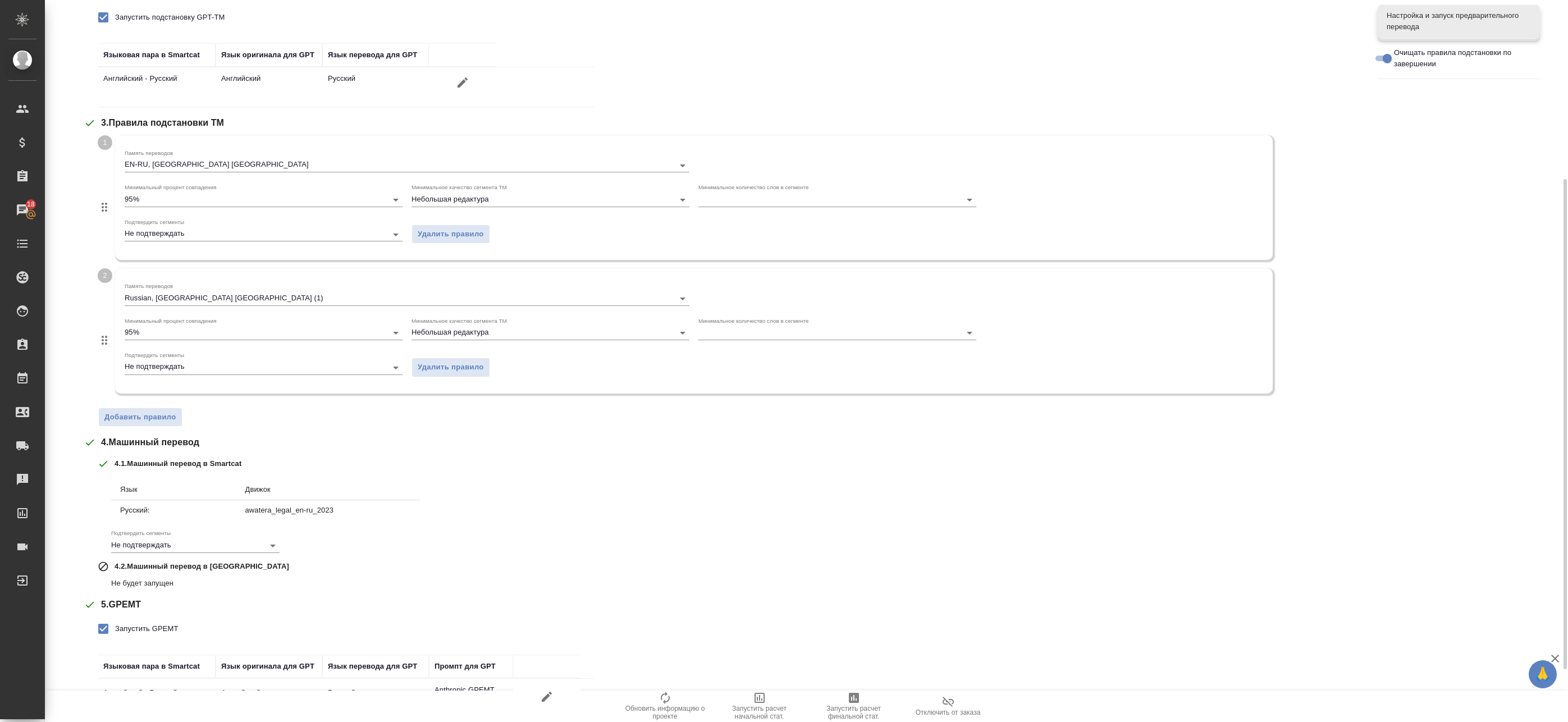
scroll to position [341, 0]
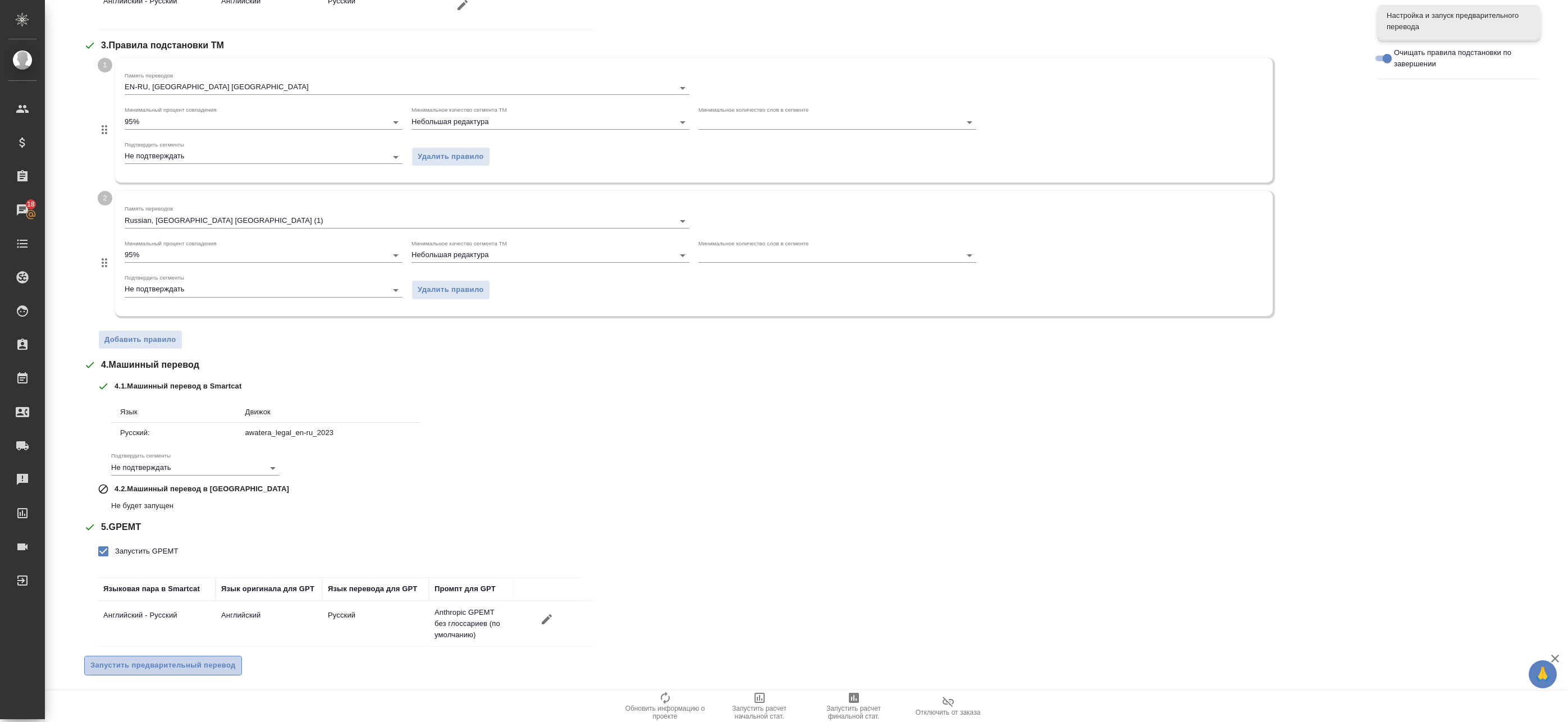
click at [179, 671] on span "Запустить предварительный перевод" at bounding box center [163, 665] width 145 height 13
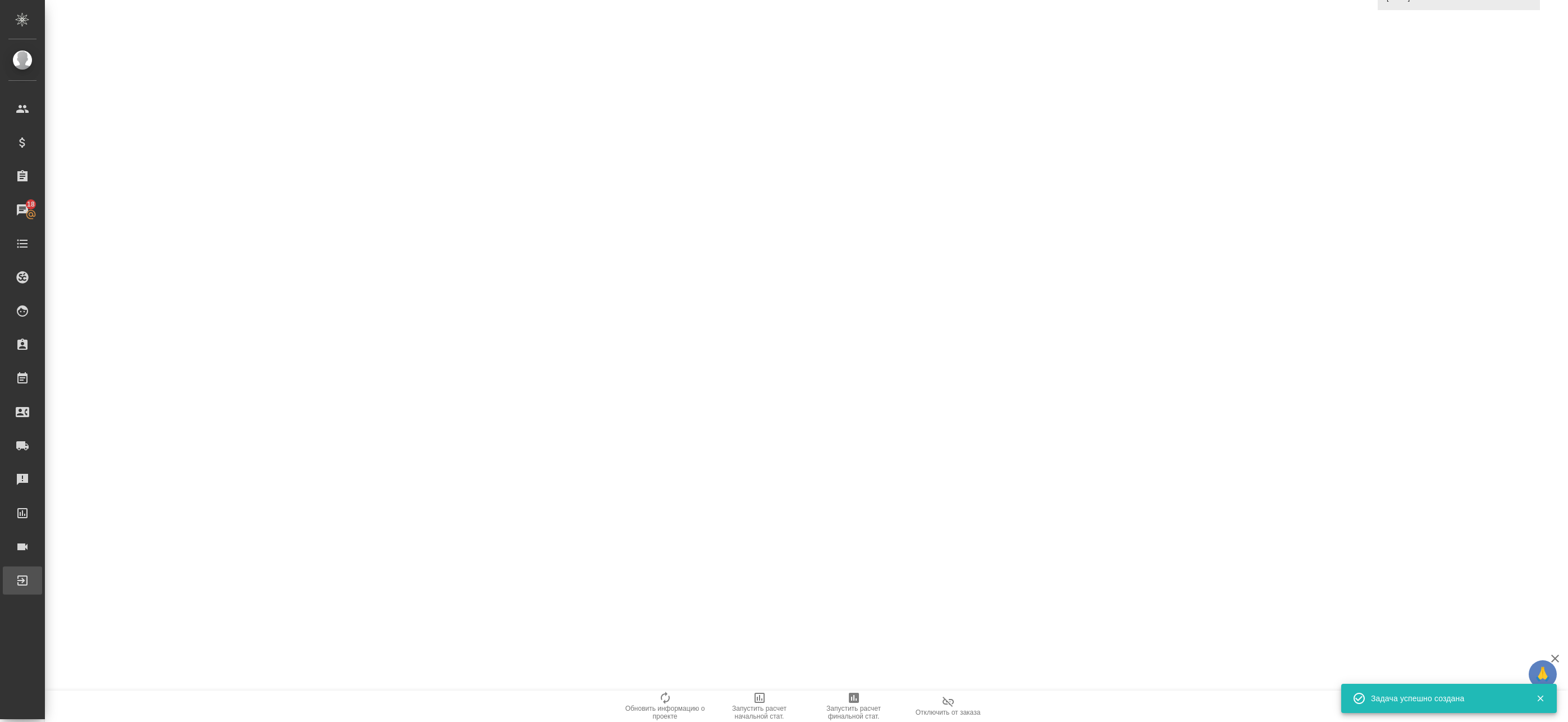
scroll to position [0, 0]
